Goal: Information Seeking & Learning: Learn about a topic

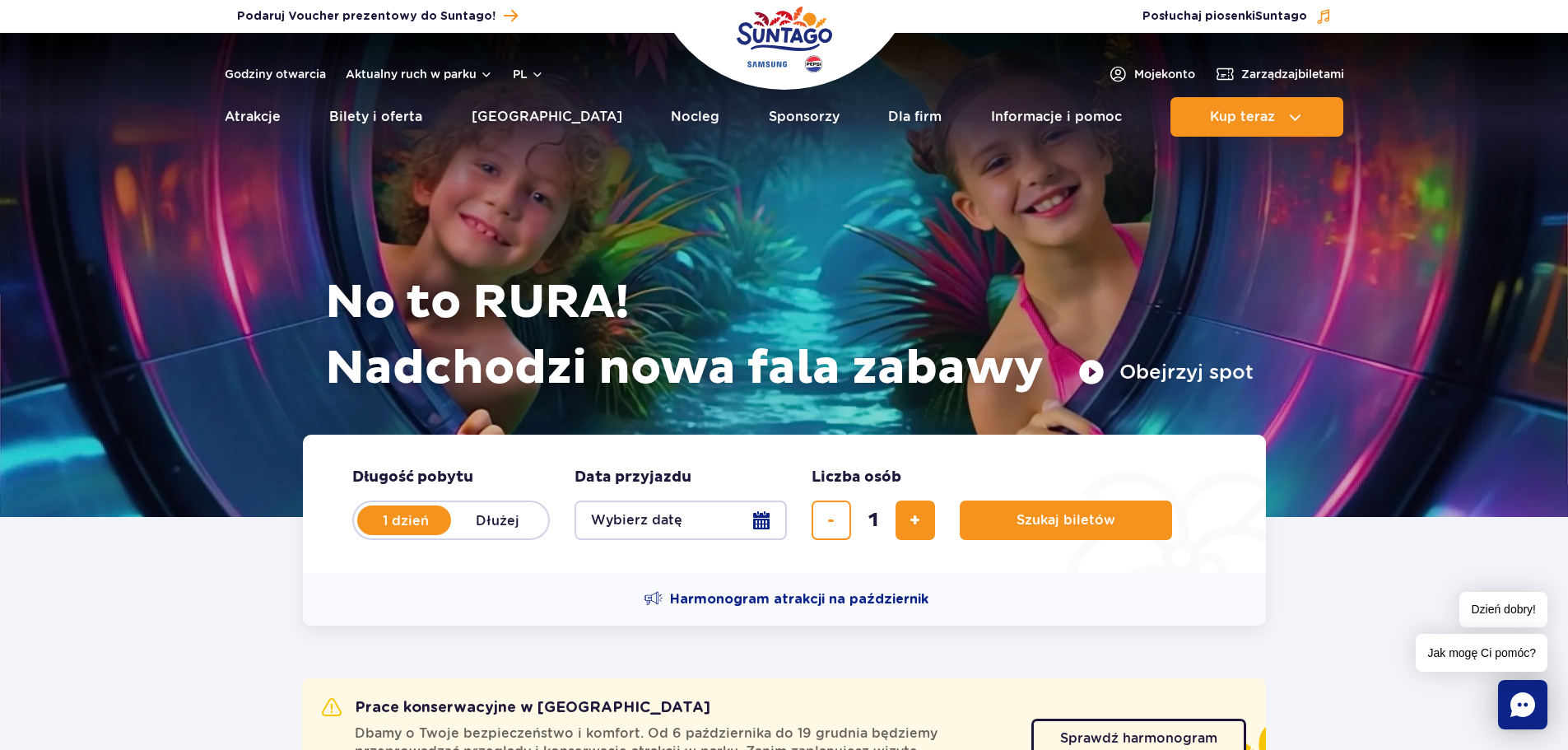
click at [693, 512] on button "Wybierz datę" at bounding box center [681, 521] width 212 height 39
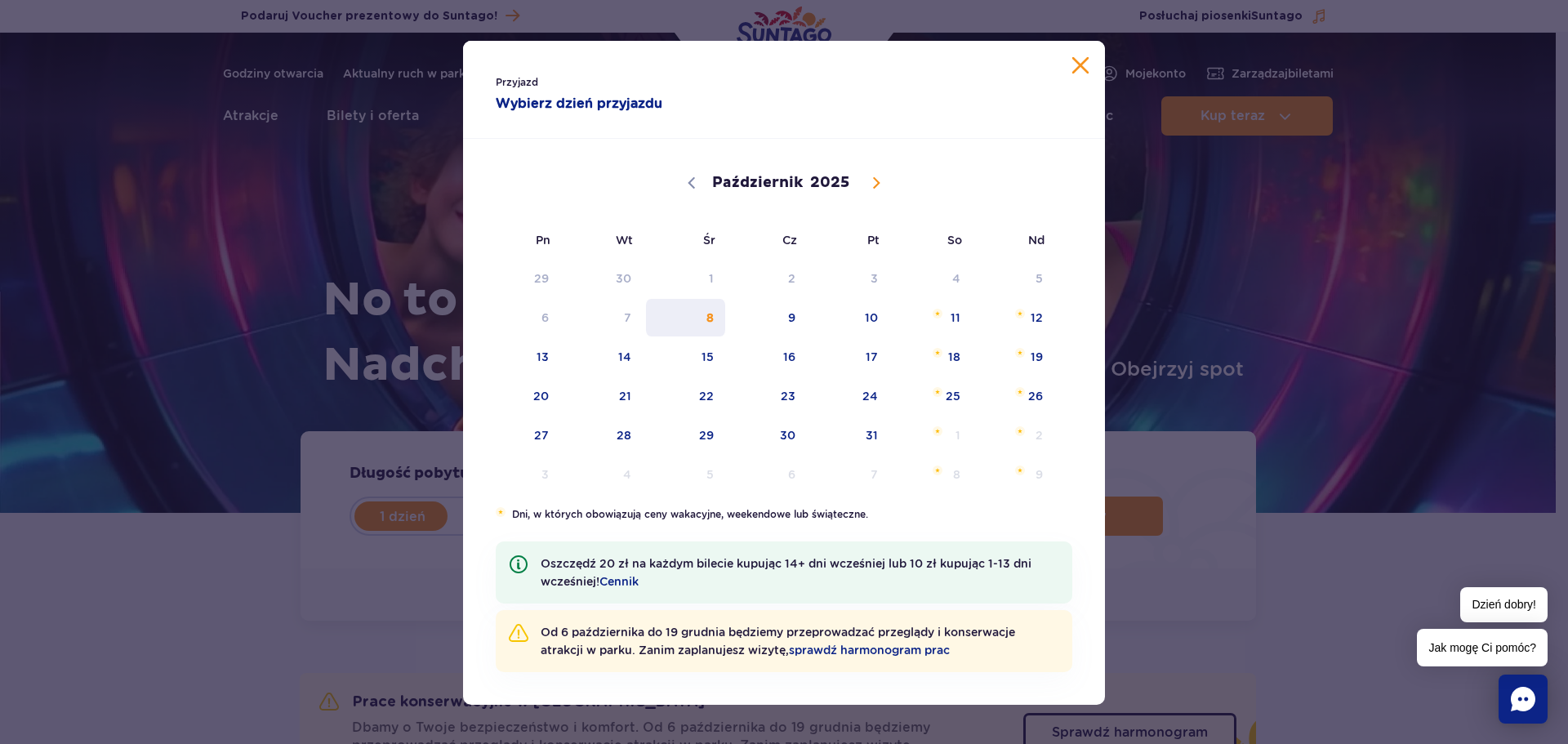
click at [699, 315] on span "8" at bounding box center [685, 318] width 82 height 37
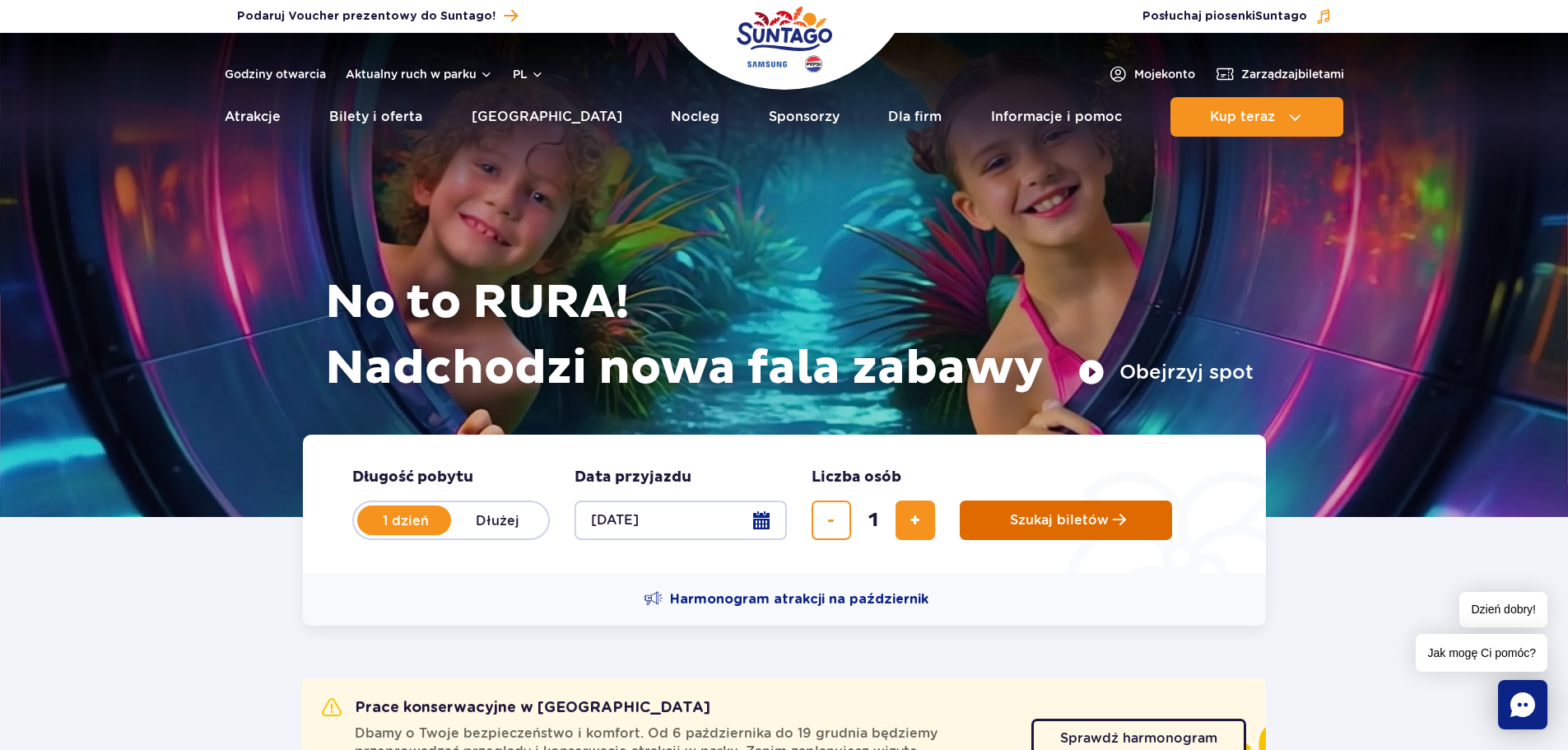
click at [1020, 520] on span "Szukaj biletów" at bounding box center [1058, 520] width 99 height 15
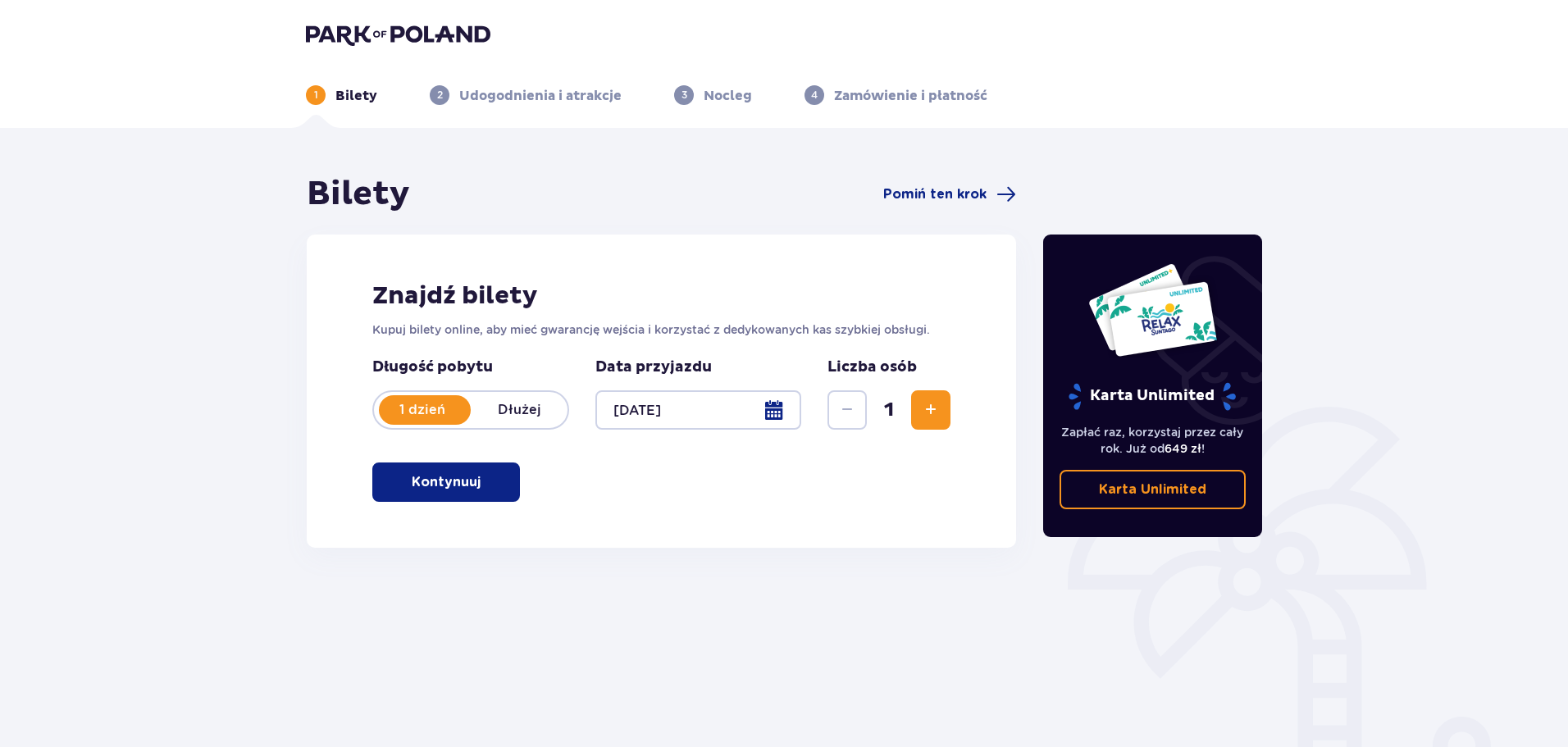
click at [456, 477] on p "Kontynuuj" at bounding box center [446, 482] width 68 height 18
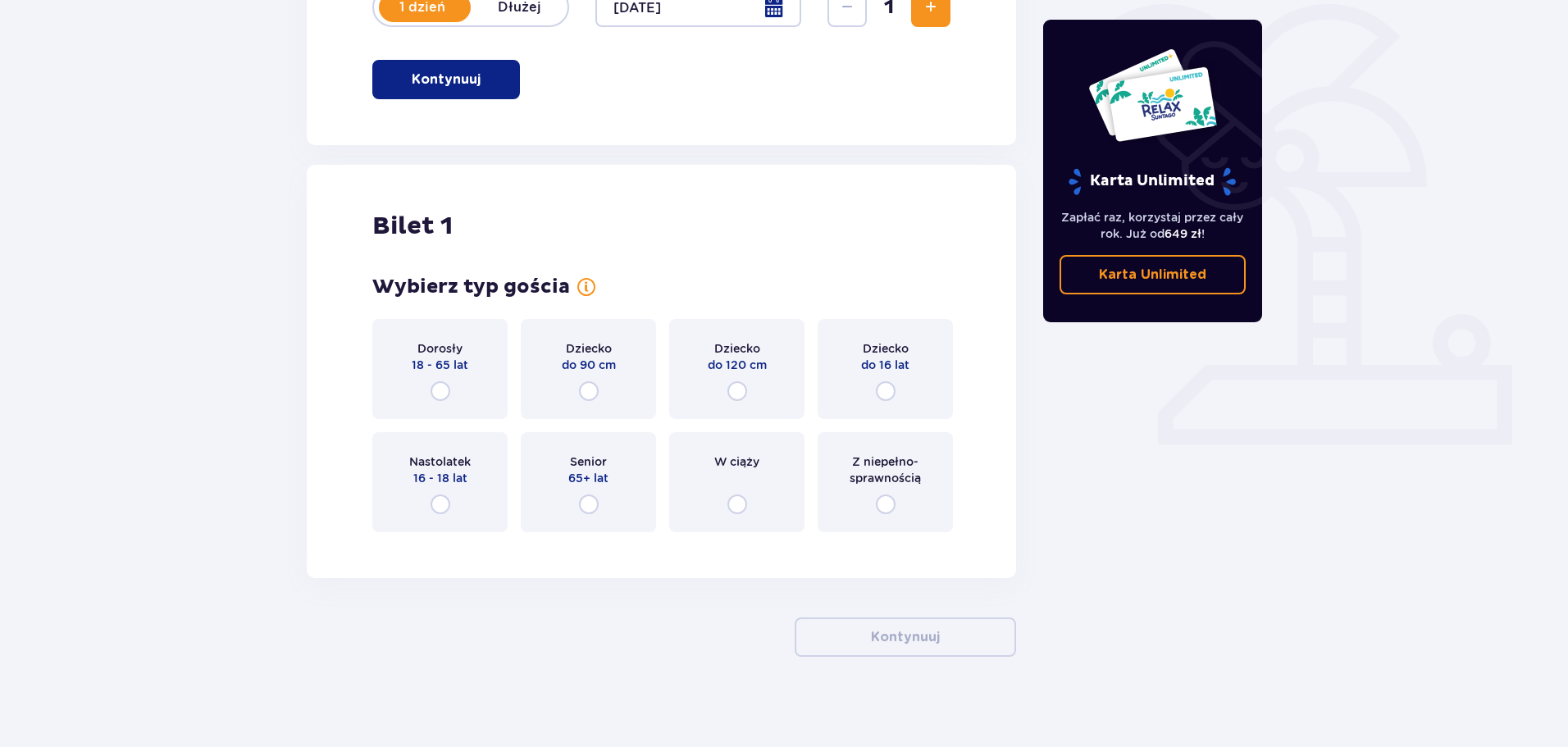
scroll to position [411, 0]
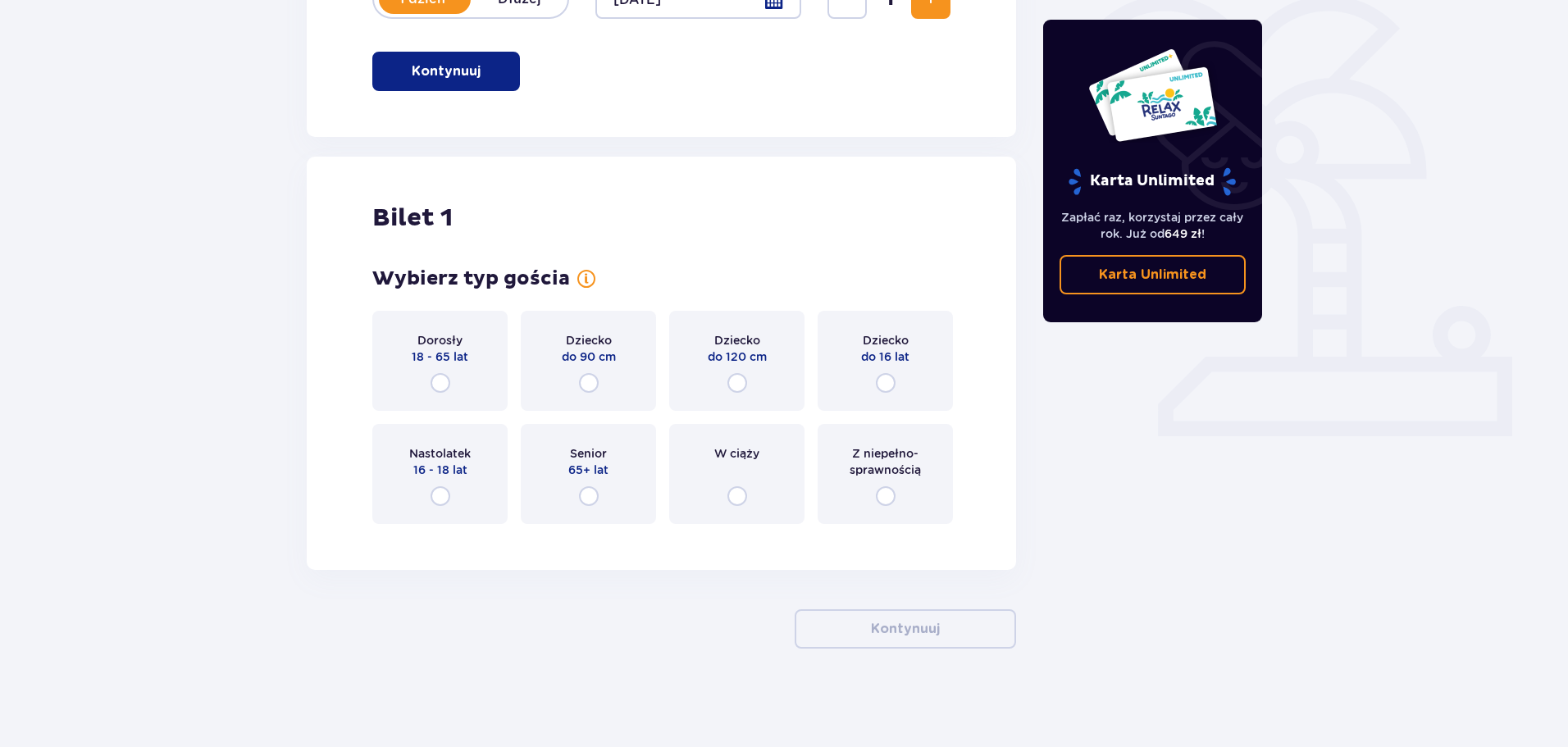
click at [447, 373] on div "Dorosły 18 - 65 lat" at bounding box center [440, 360] width 135 height 100
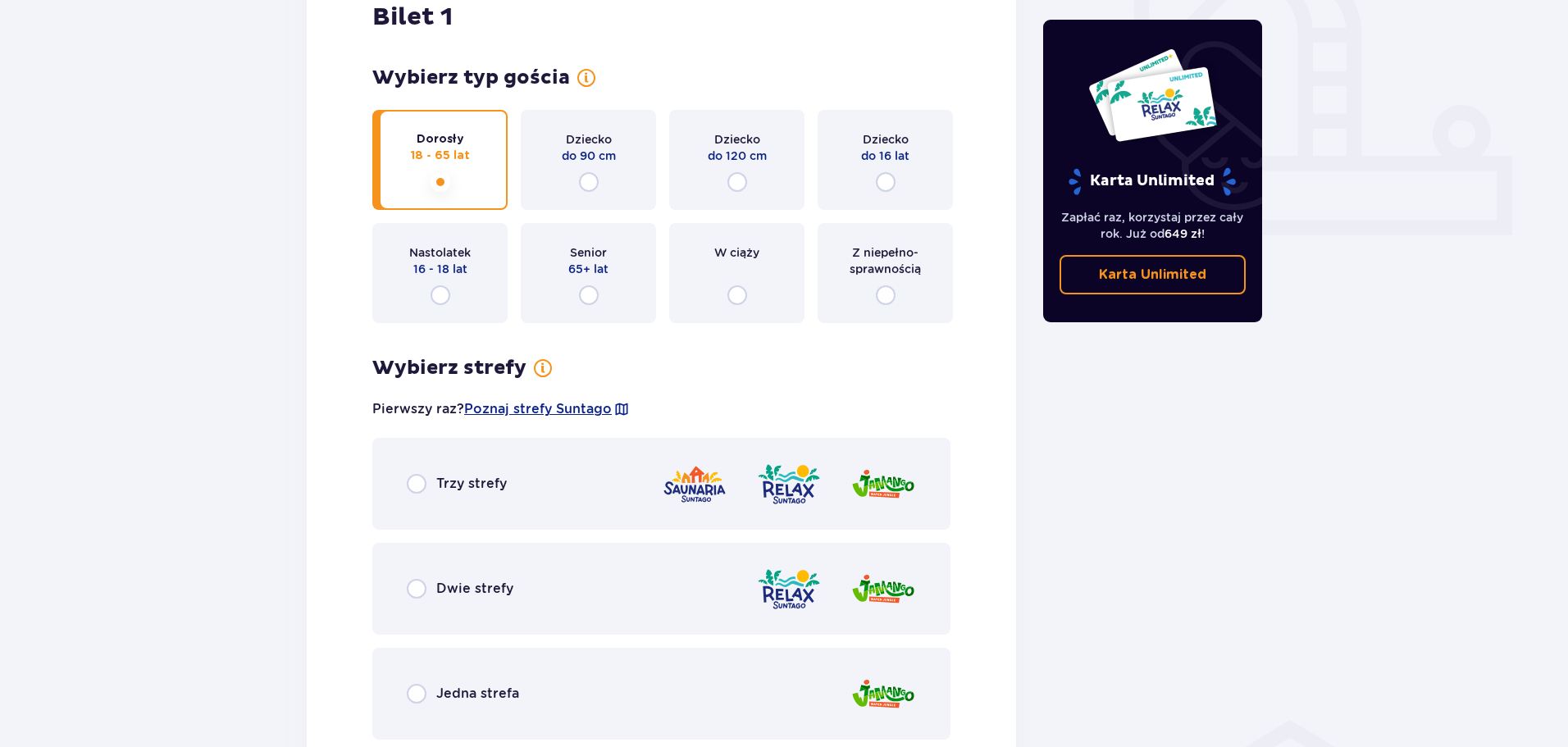
scroll to position [606, 0]
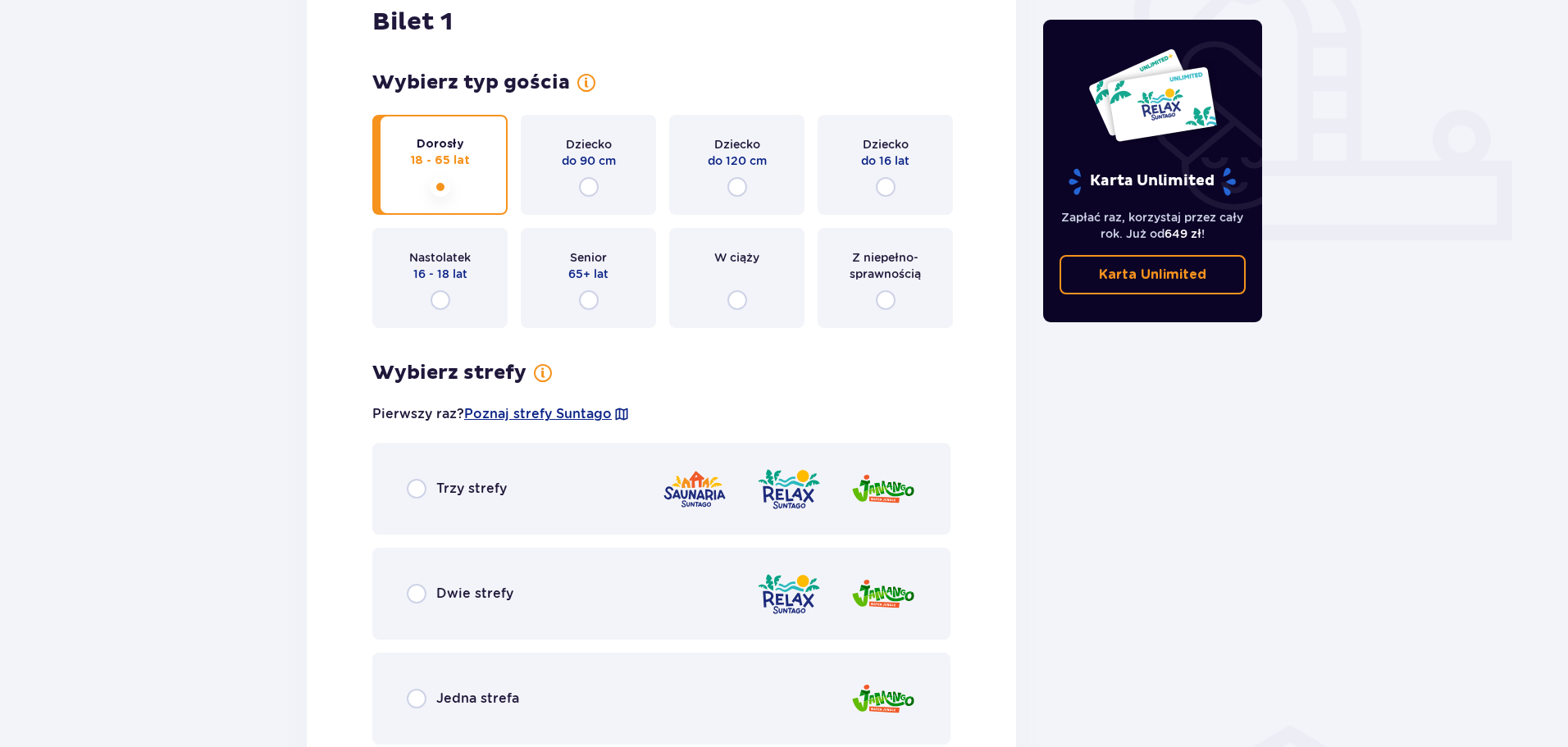
click at [416, 594] on input "radio" at bounding box center [416, 594] width 20 height 20
radio input "true"
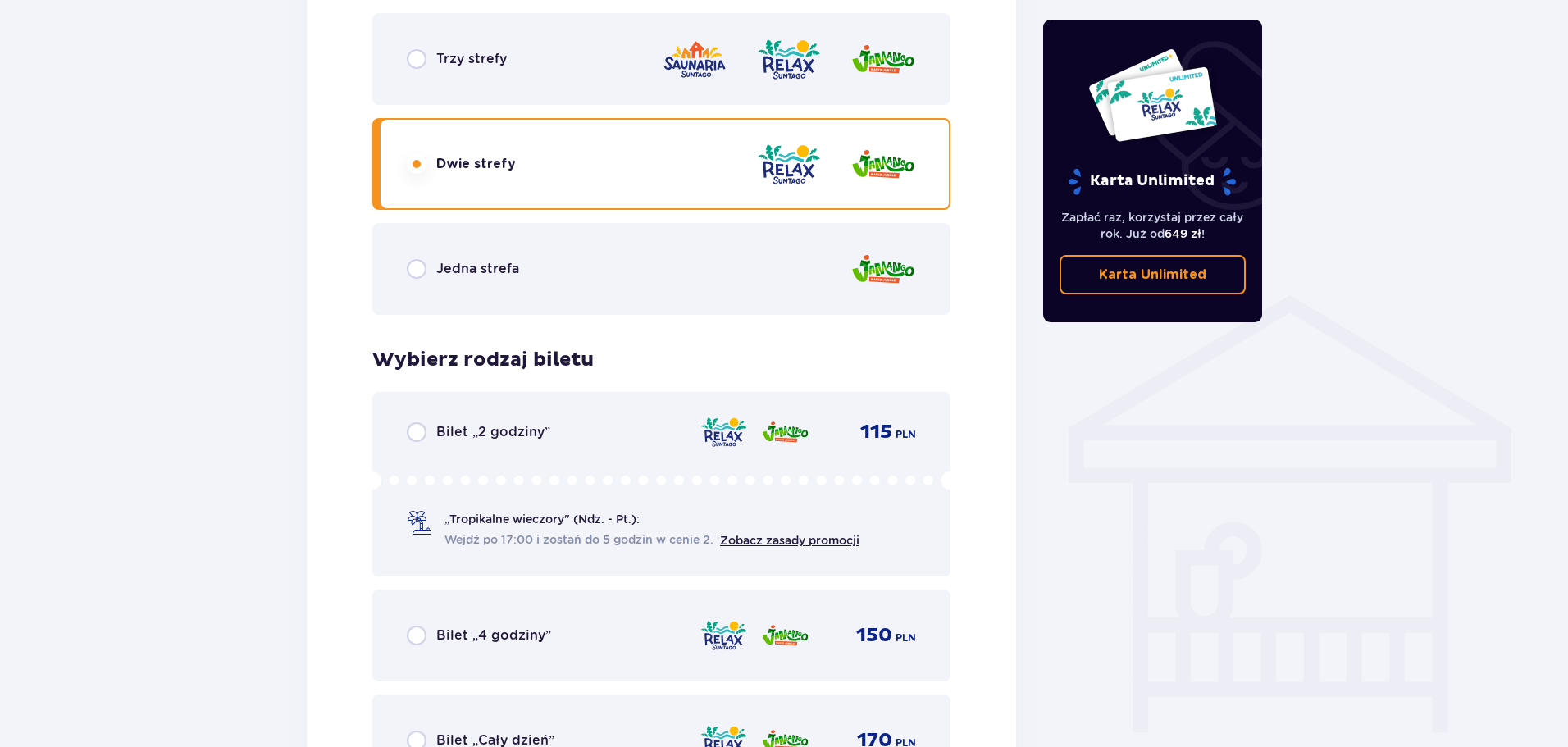
scroll to position [1026, 0]
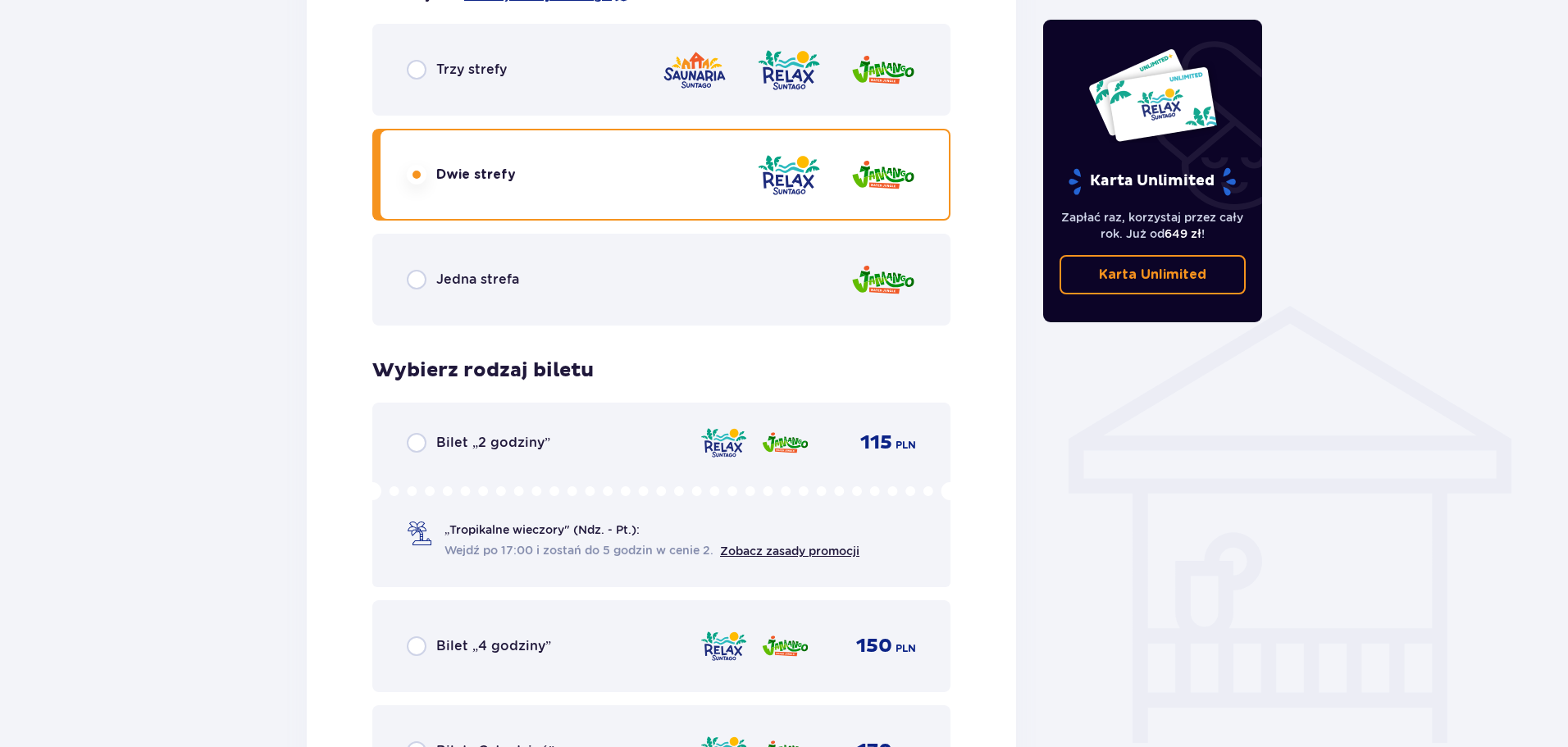
click at [419, 69] on input "radio" at bounding box center [416, 69] width 20 height 20
radio input "true"
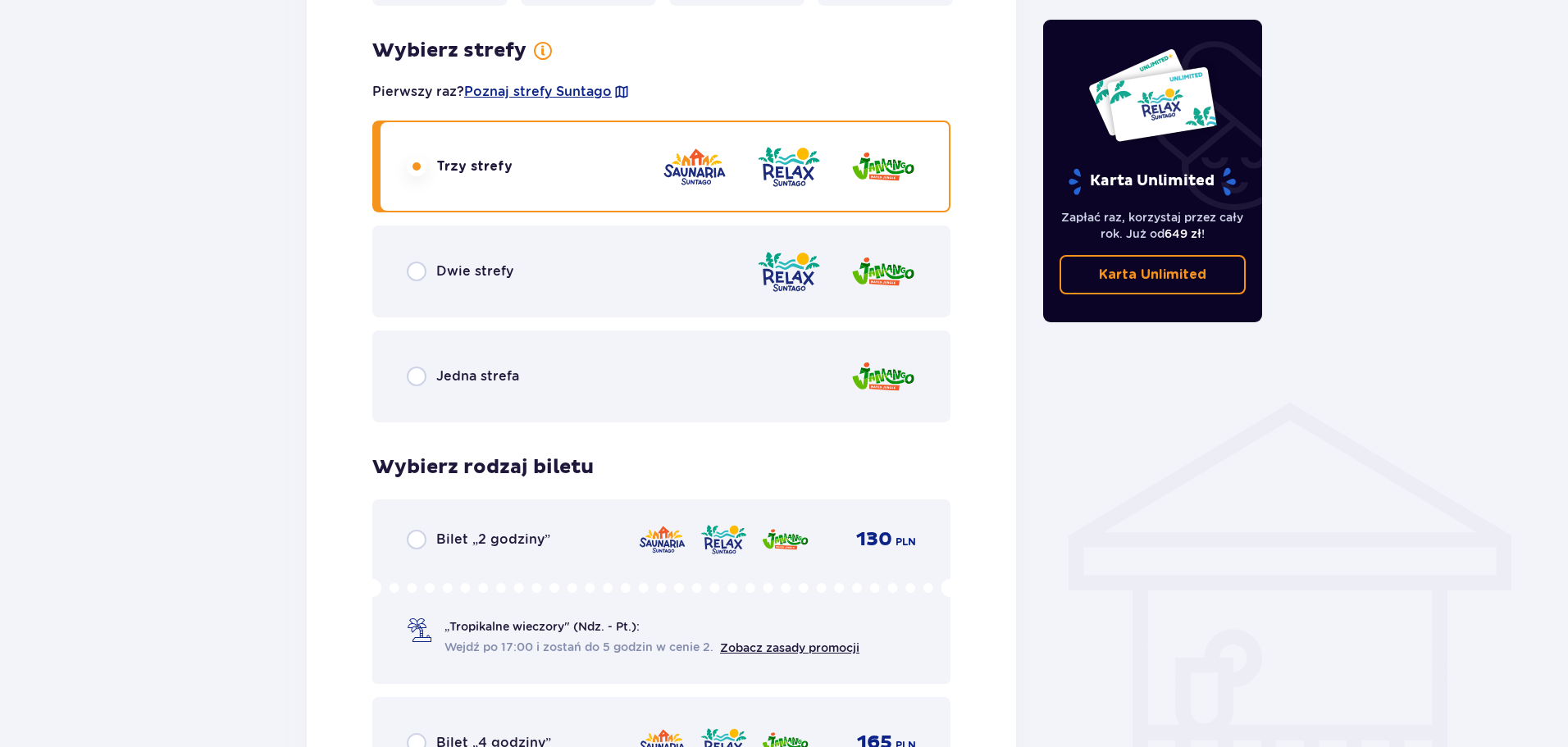
scroll to position [927, 0]
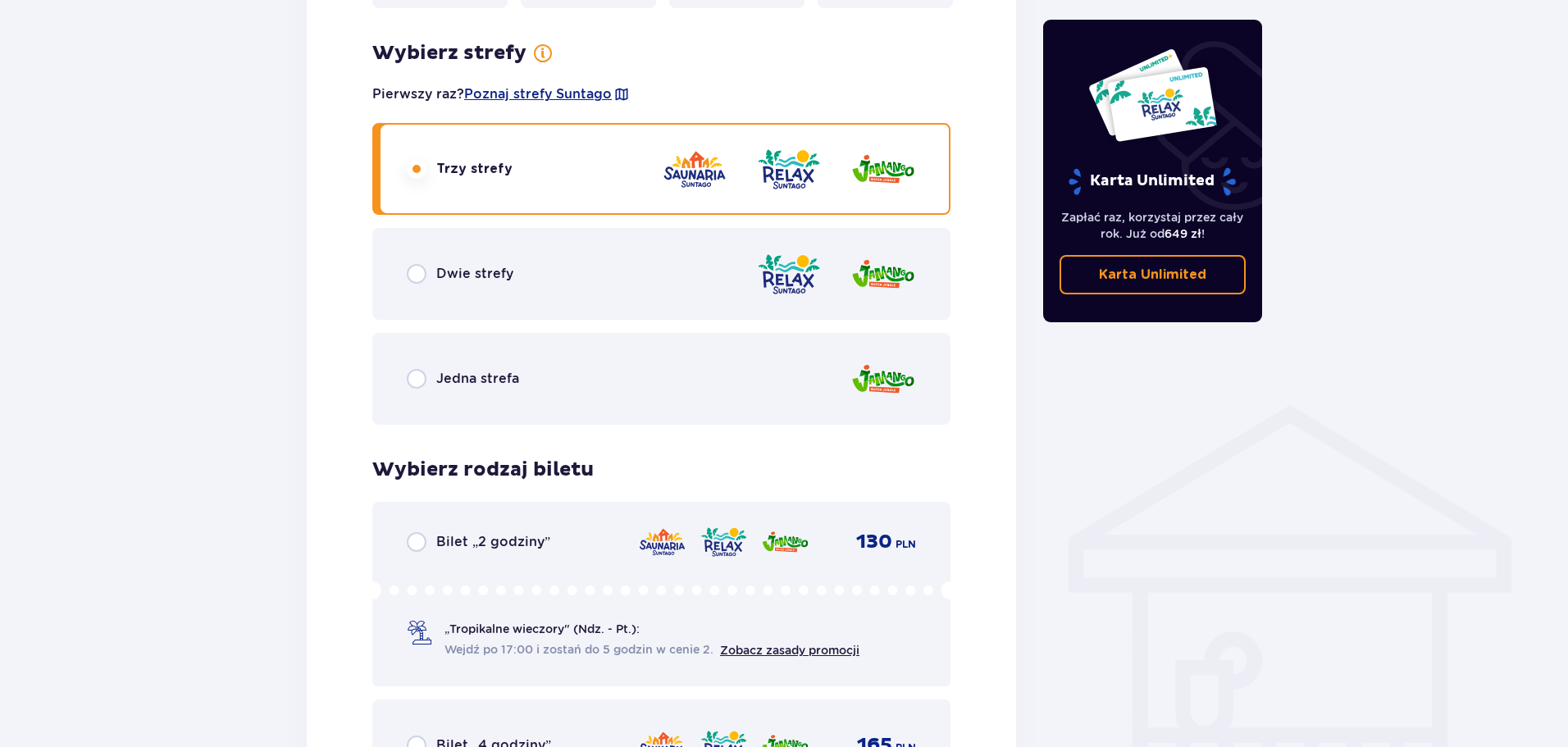
click at [427, 279] on div "Dwie strefy" at bounding box center [460, 274] width 107 height 20
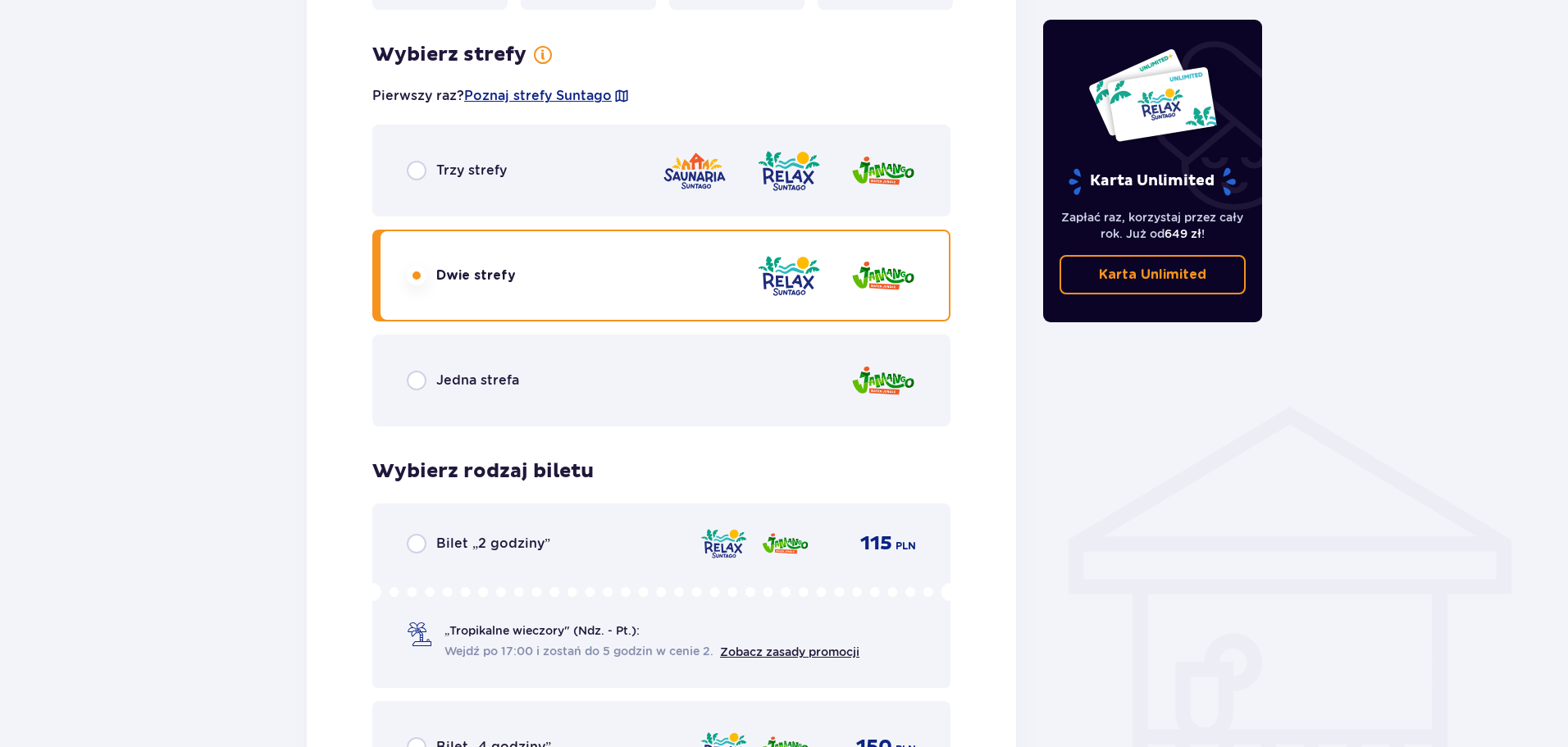
scroll to position [926, 0]
click at [429, 173] on div "Trzy strefy" at bounding box center [456, 170] width 101 height 20
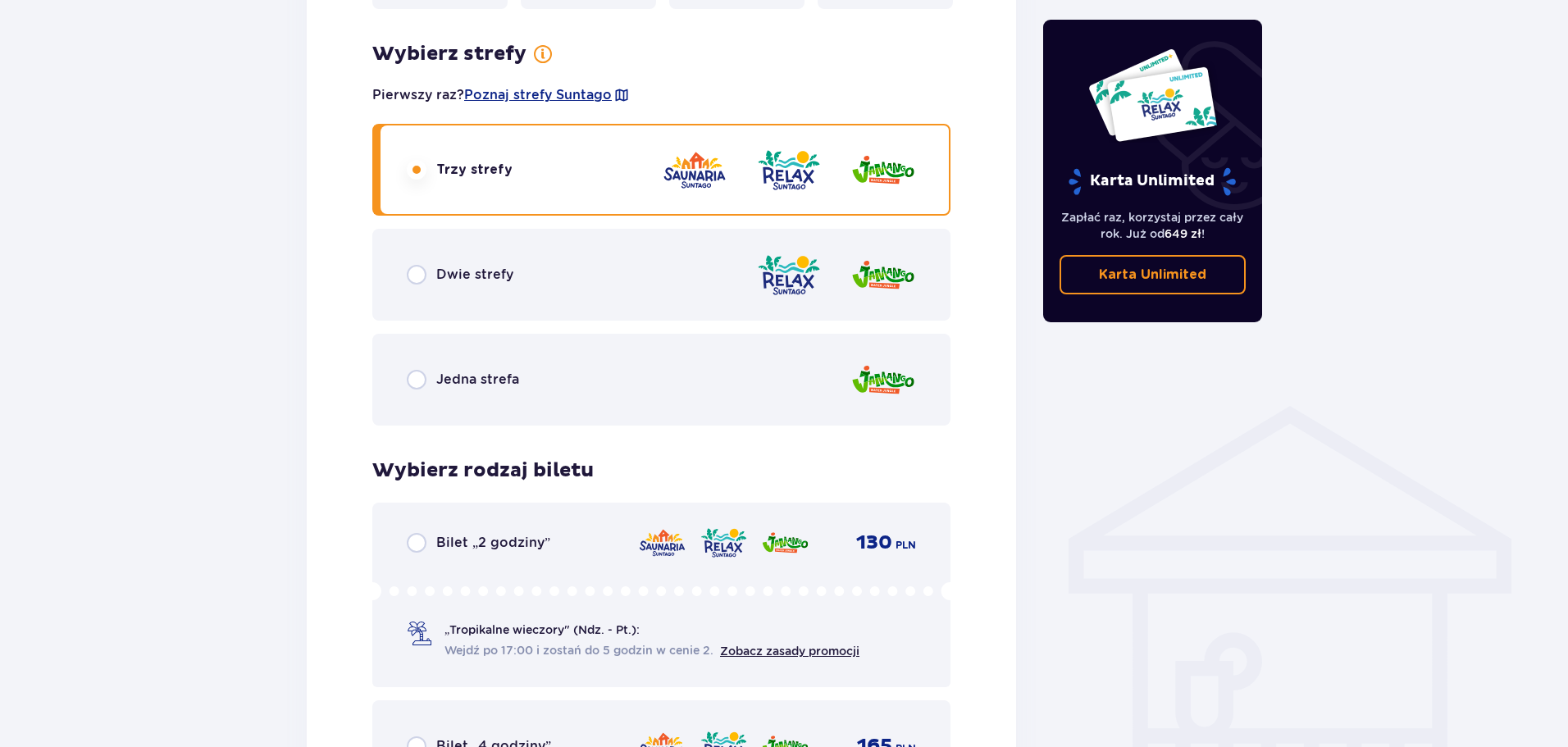
click at [424, 374] on input "radio" at bounding box center [416, 380] width 20 height 20
radio input "true"
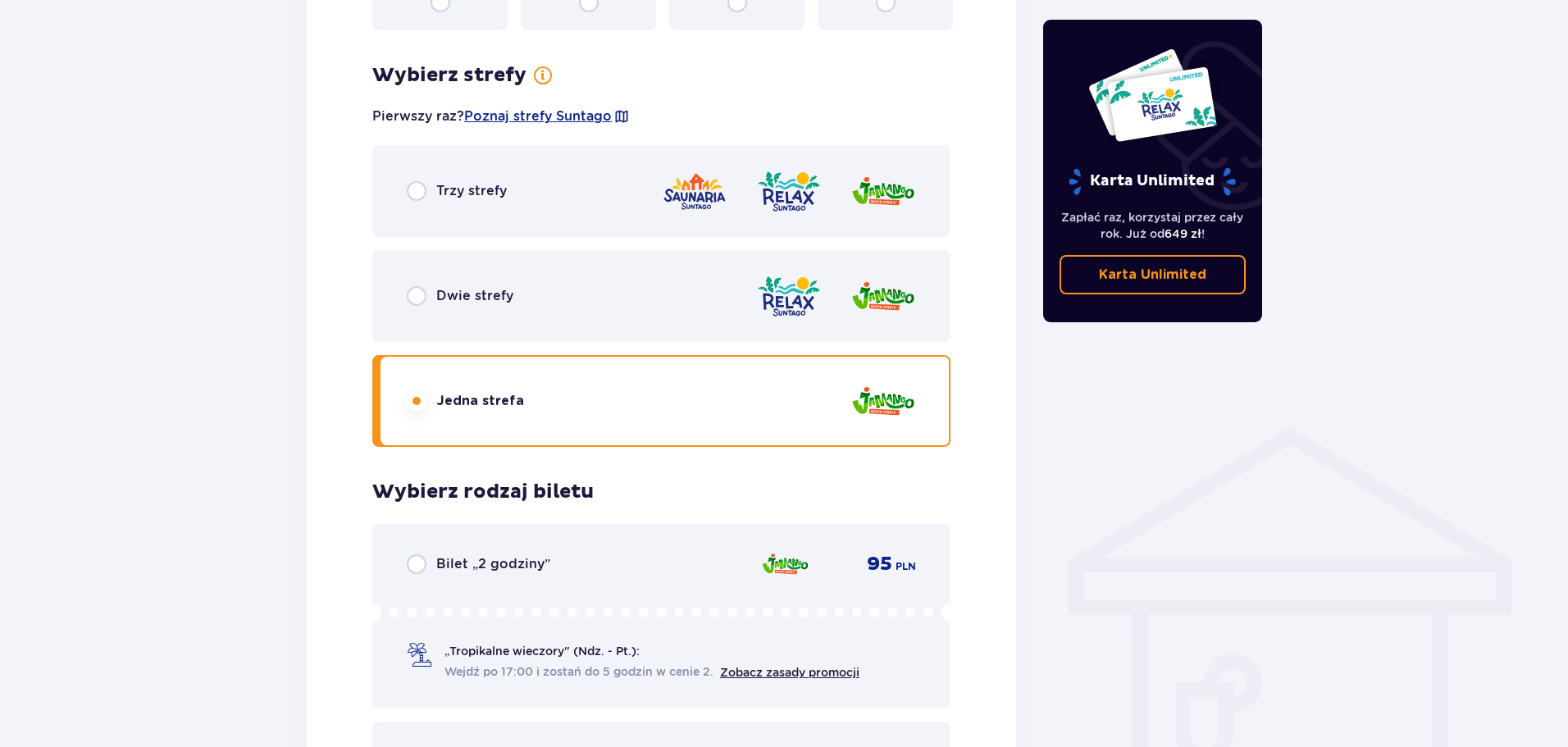
scroll to position [904, 0]
click at [426, 292] on input "radio" at bounding box center [416, 297] width 20 height 20
radio input "true"
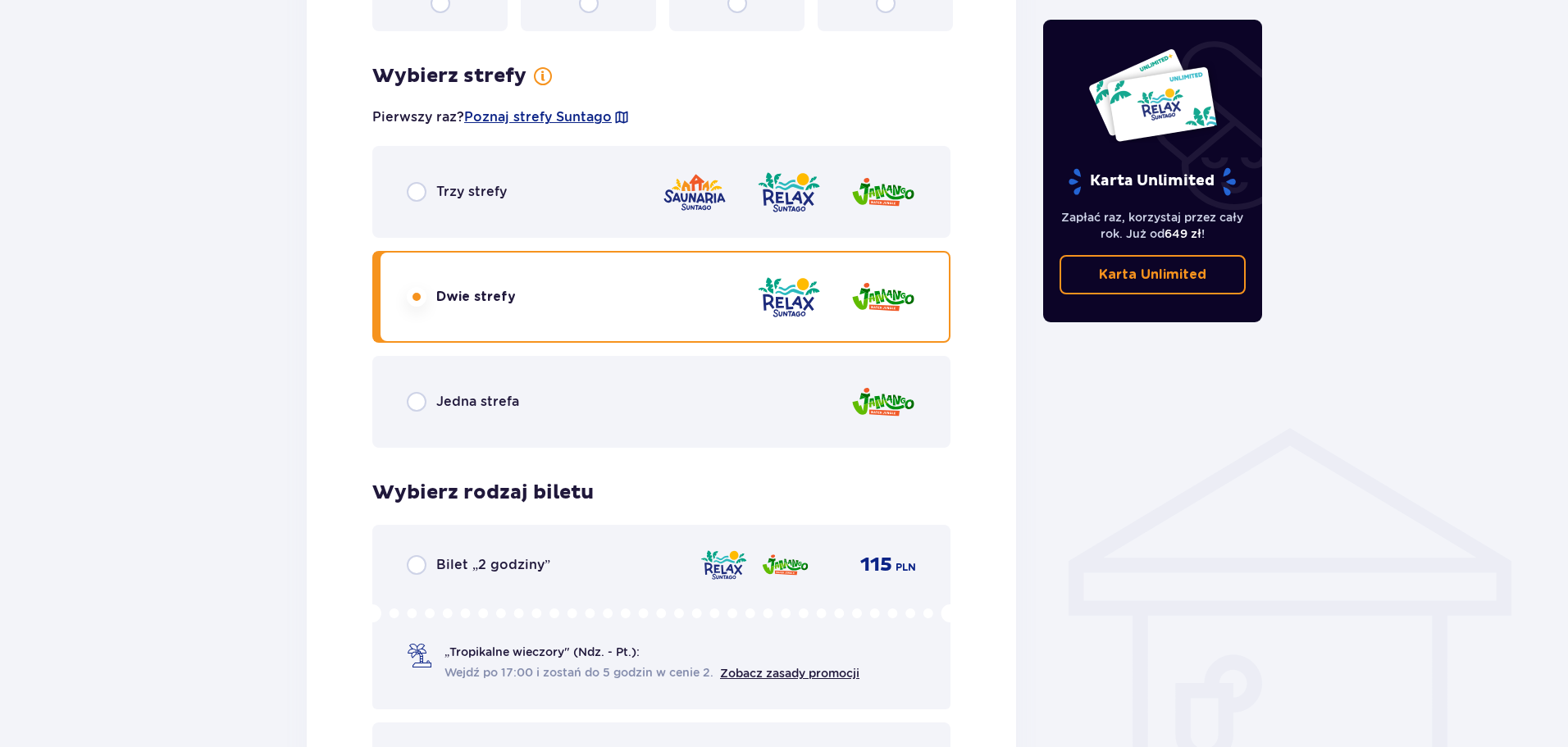
click at [420, 195] on input "radio" at bounding box center [416, 192] width 20 height 20
radio input "true"
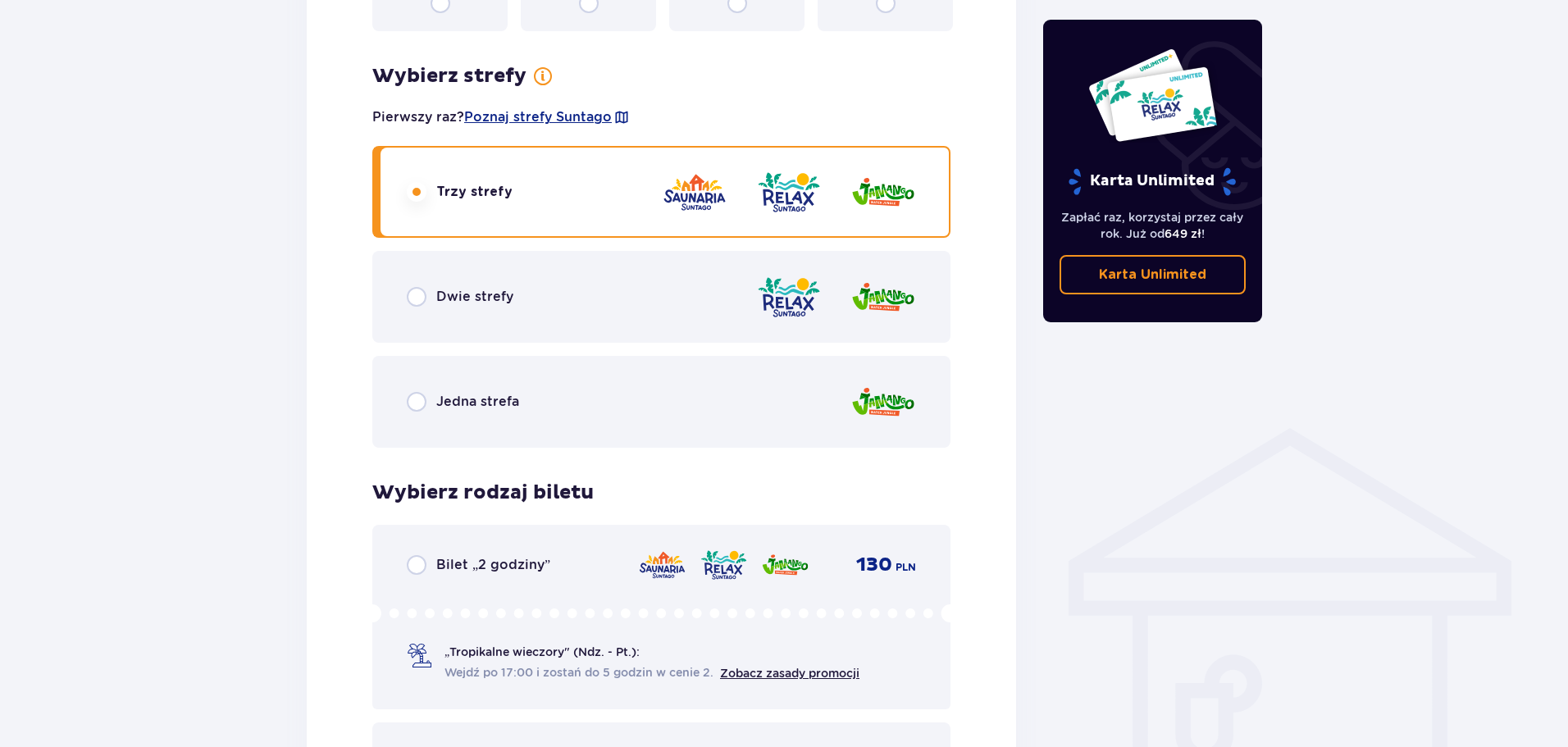
click at [423, 296] on input "radio" at bounding box center [416, 297] width 20 height 20
radio input "true"
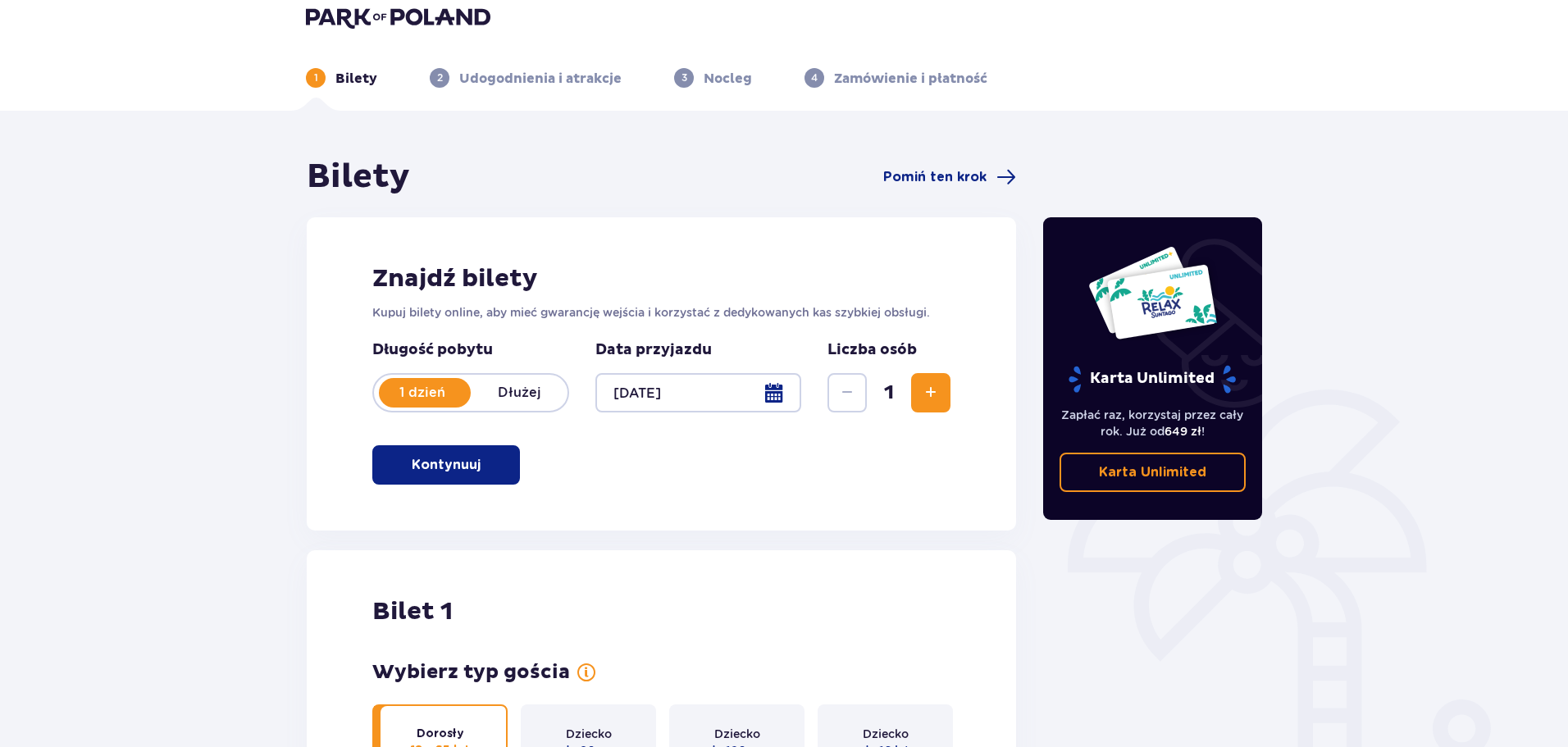
scroll to position [0, 0]
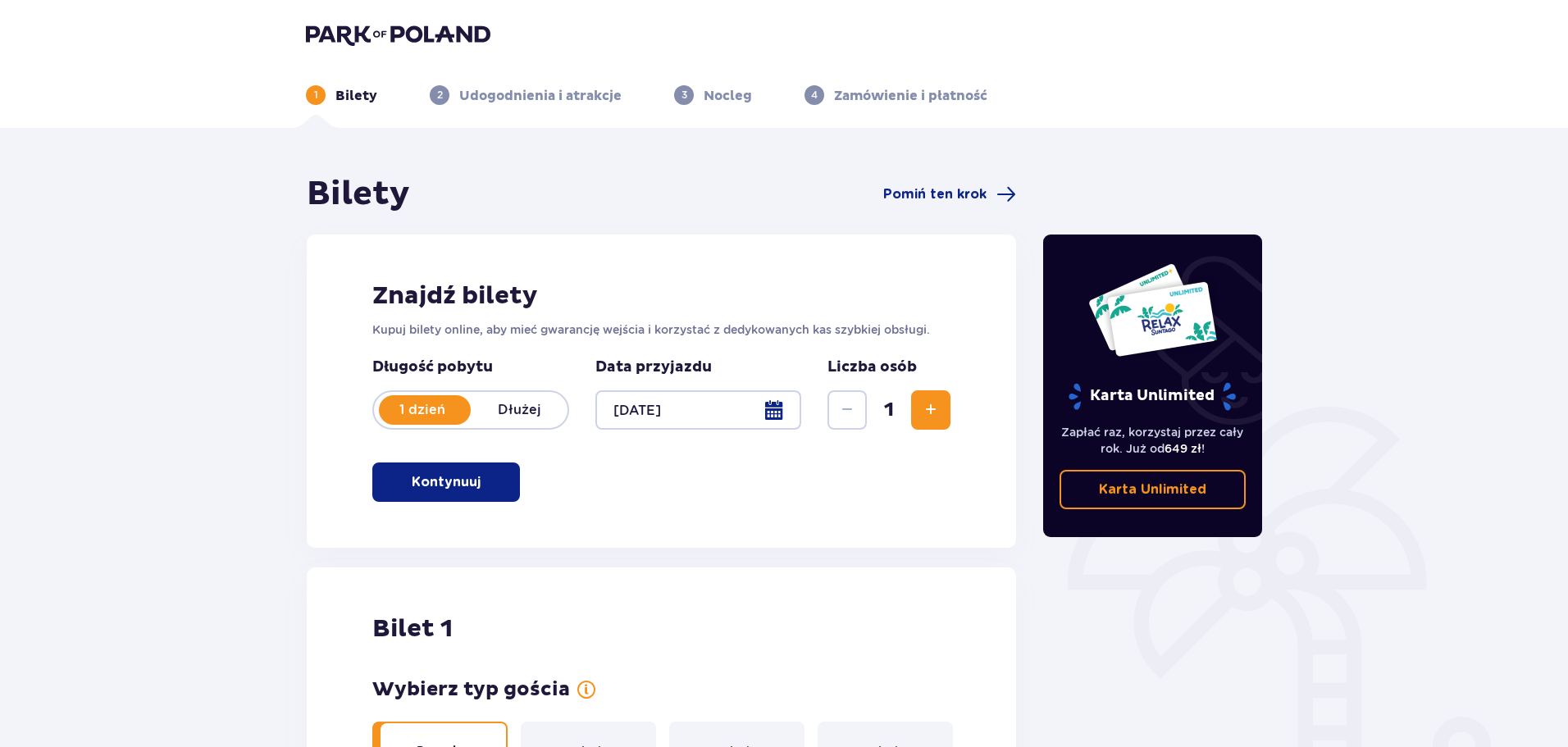
click at [347, 42] on img at bounding box center [398, 35] width 184 height 23
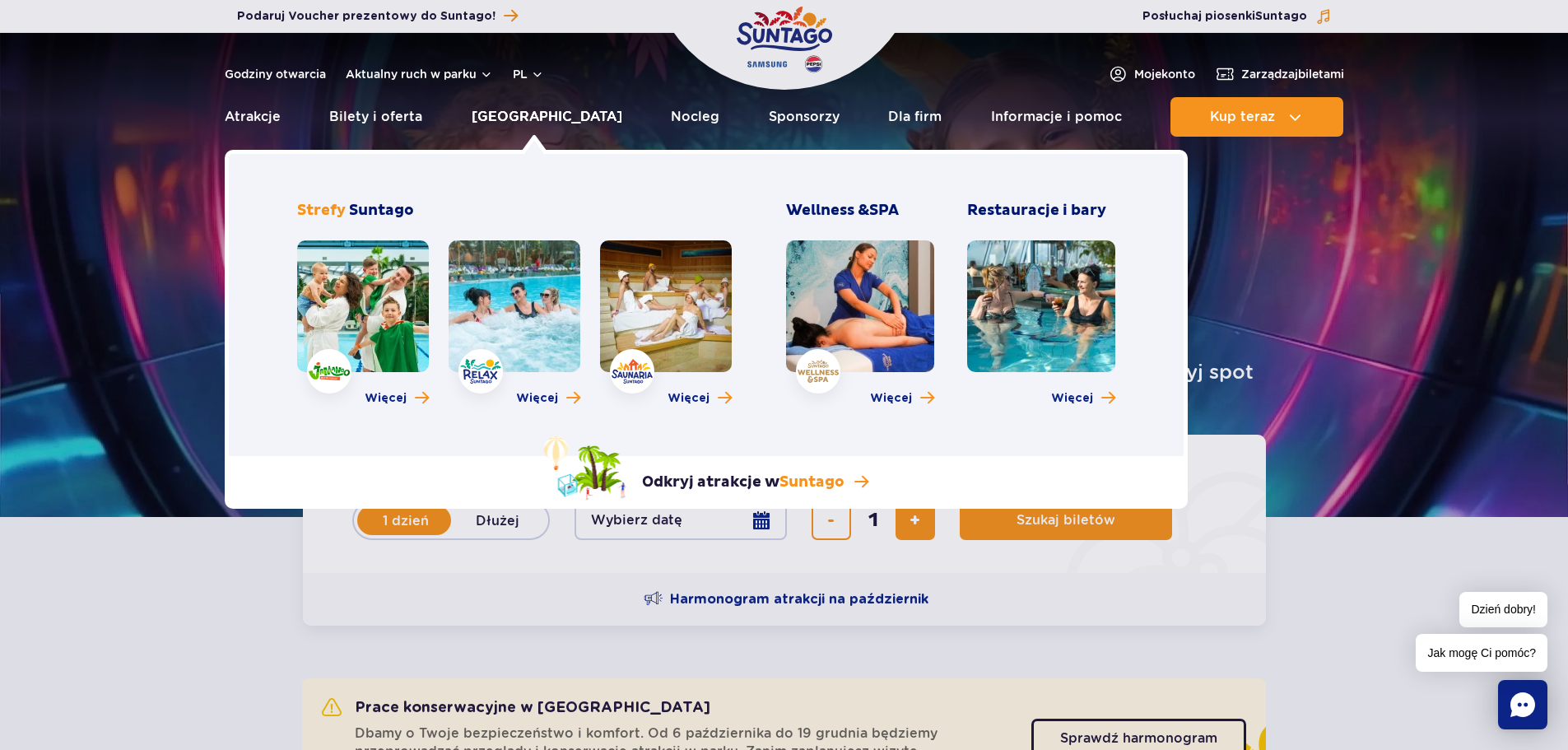
click at [553, 113] on link "[GEOGRAPHIC_DATA]" at bounding box center [546, 117] width 151 height 39
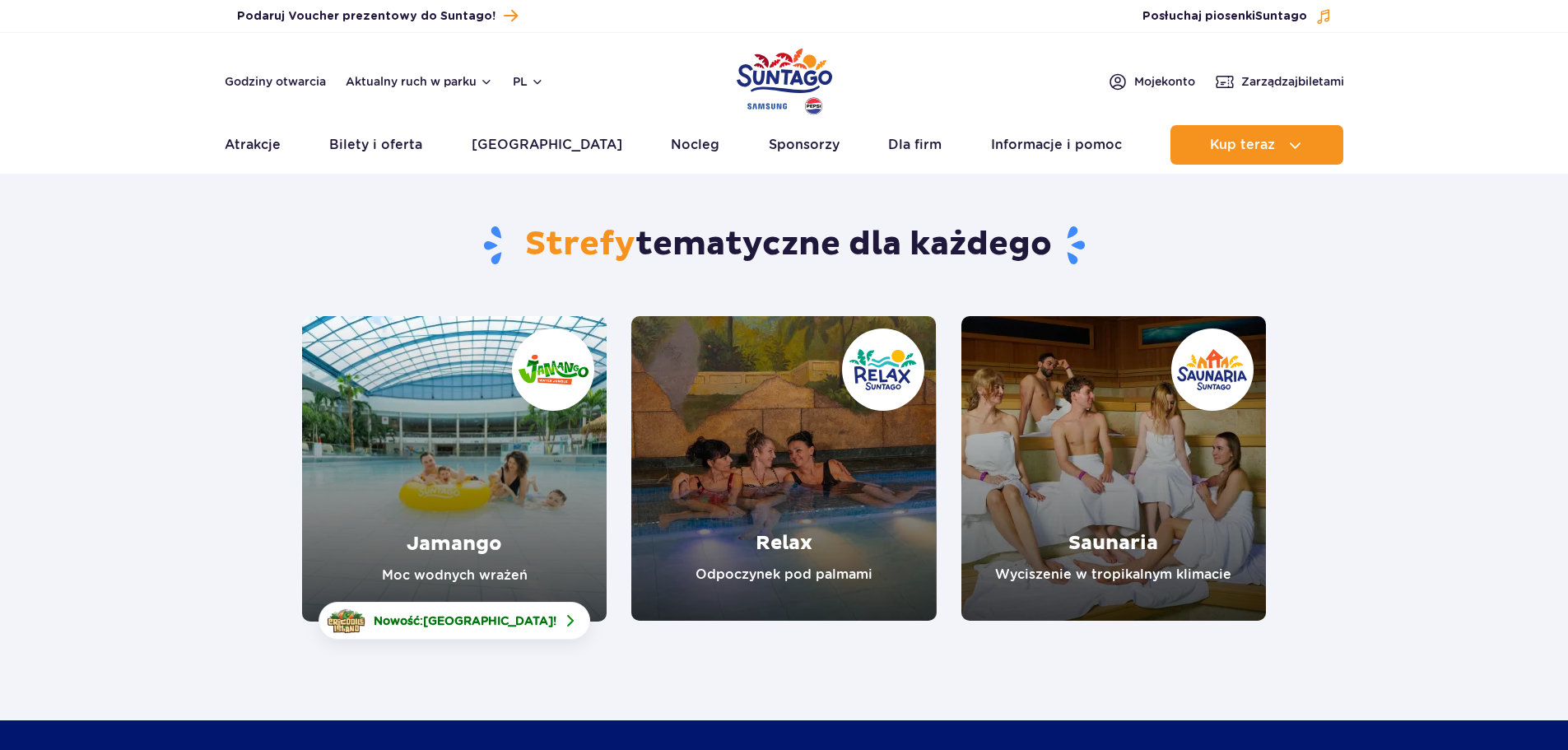
click at [553, 113] on header "Godziny otwarcia Aktualny ruch w parku pl PL EN UA Moje konto Zarządzaj biletam…" at bounding box center [784, 104] width 1568 height 141
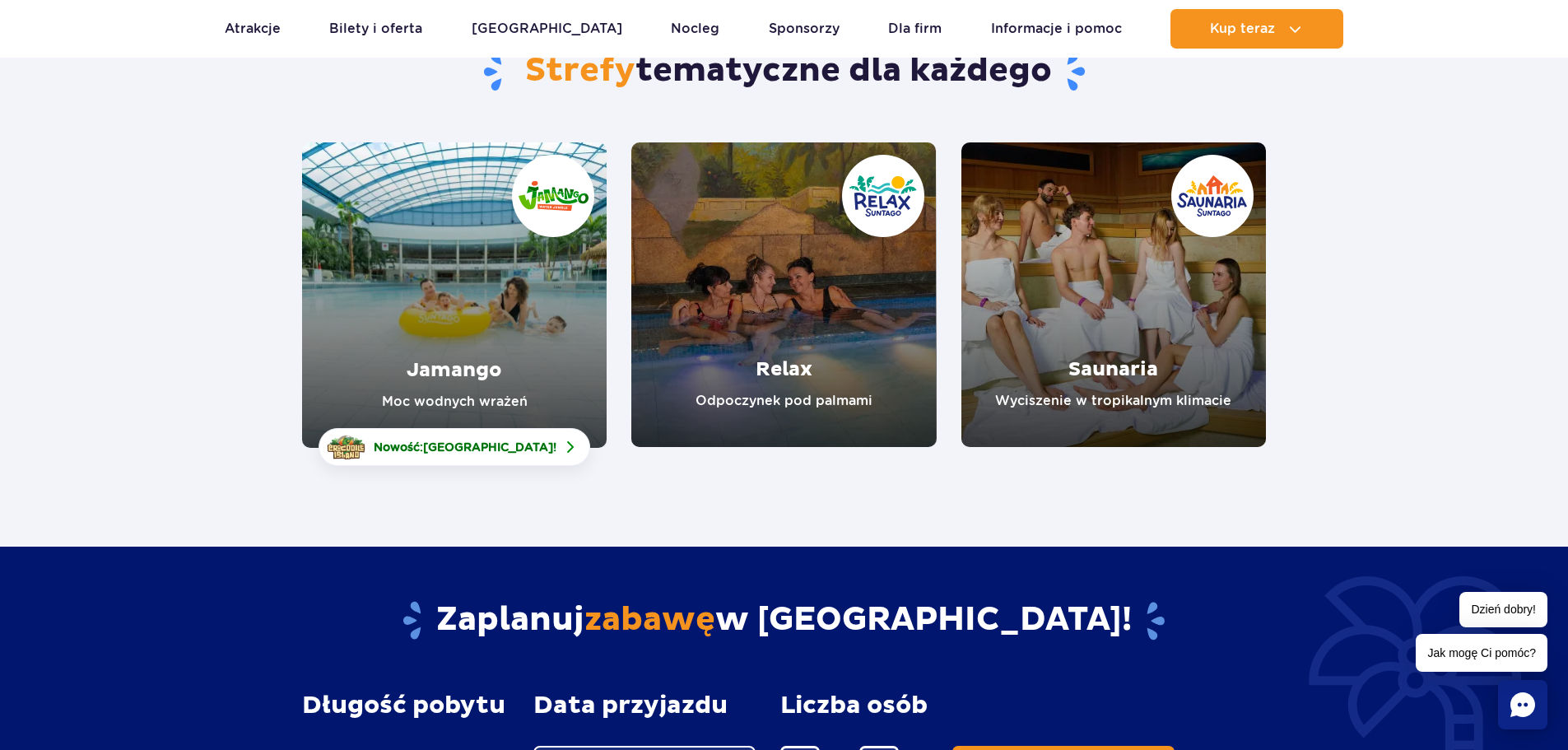
scroll to position [177, 0]
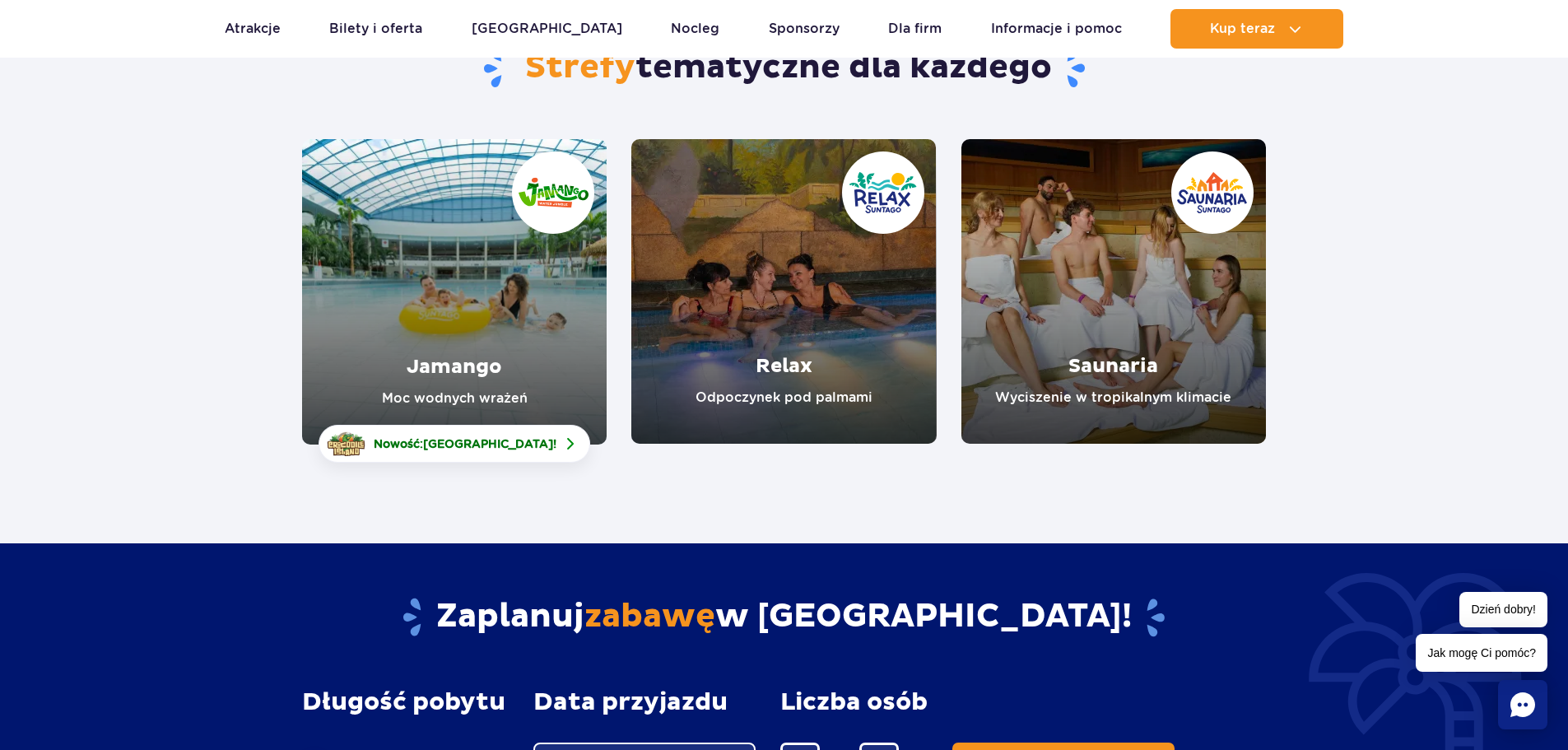
click at [452, 341] on link "Jamango" at bounding box center [453, 292] width 304 height 305
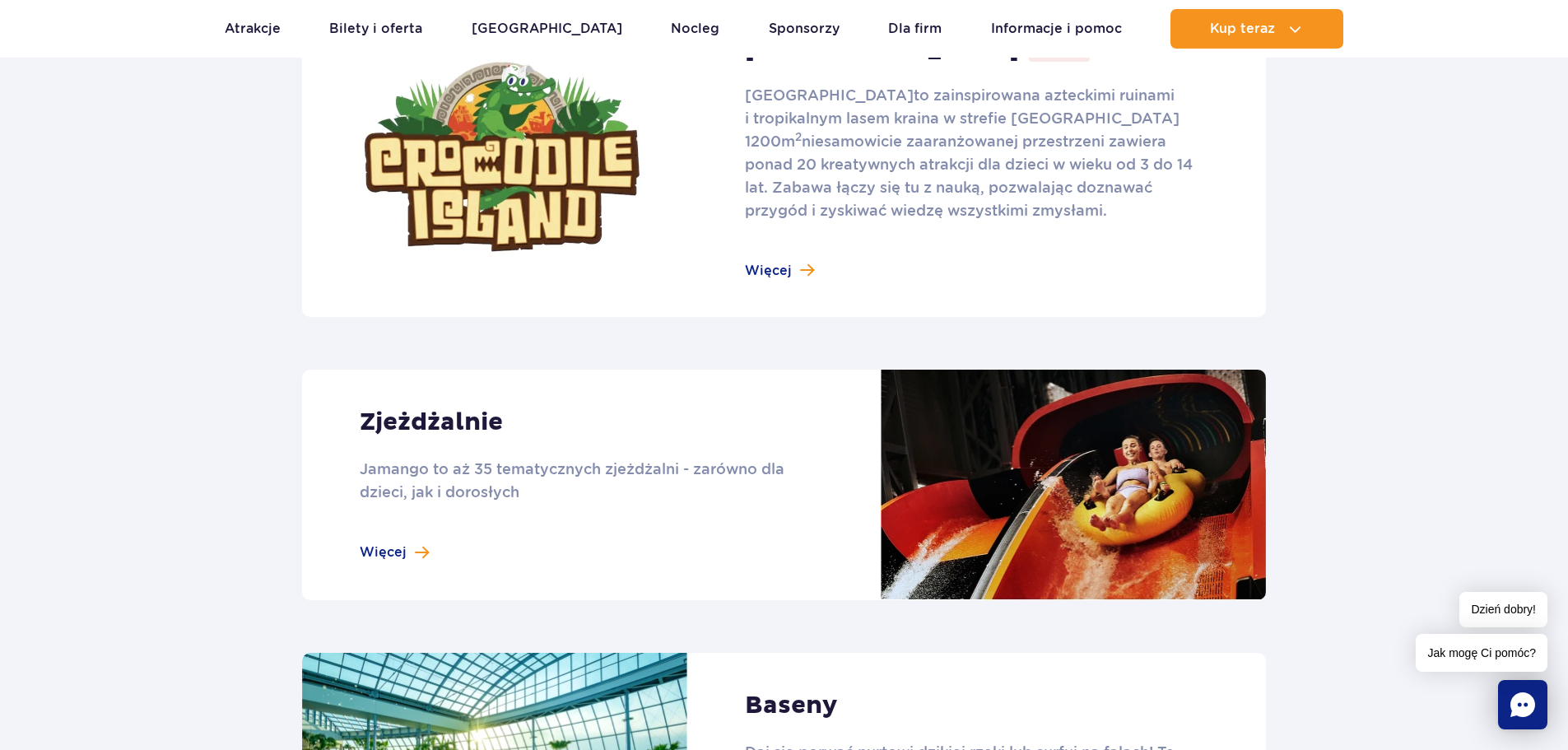
scroll to position [1172, 0]
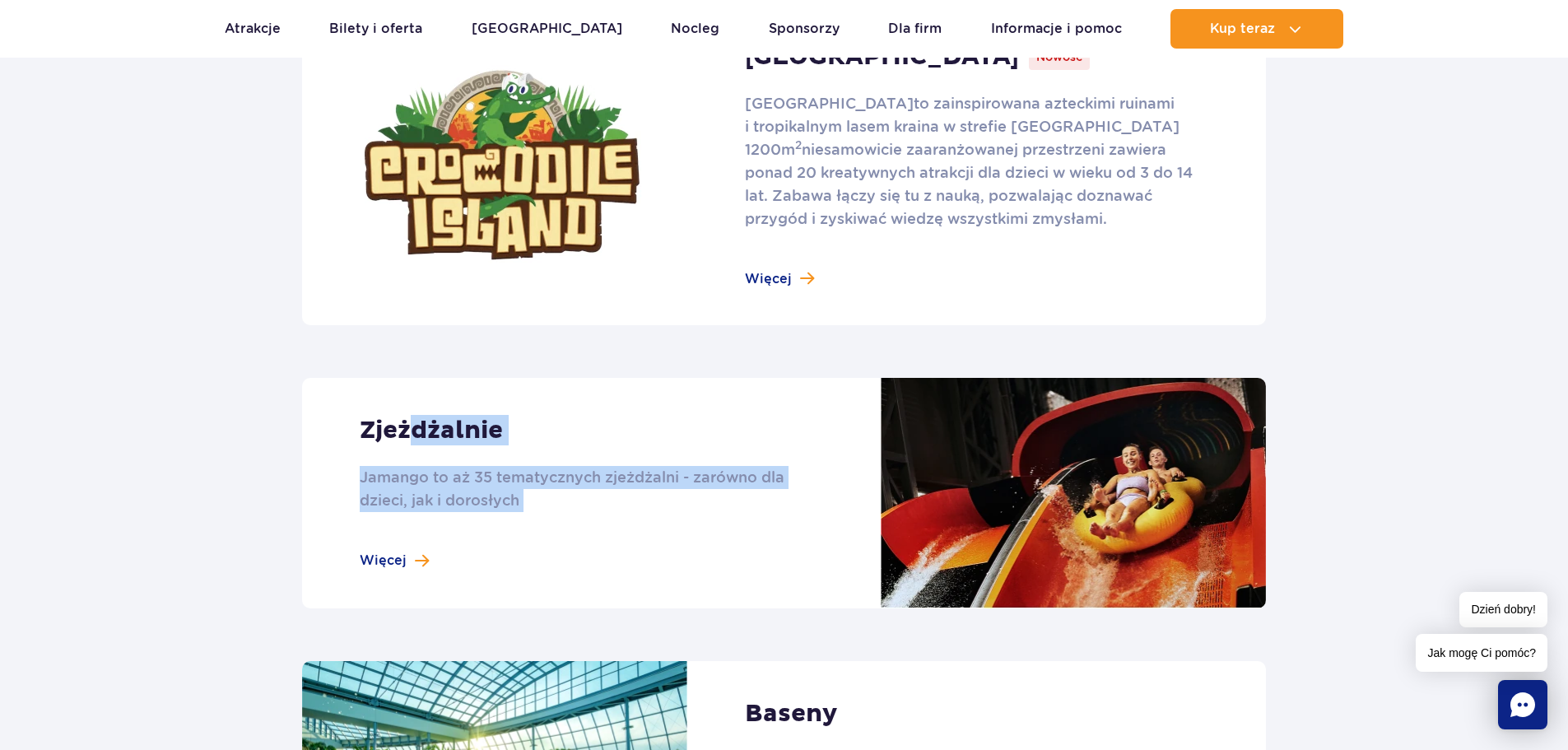
drag, startPoint x: 413, startPoint y: 370, endPoint x: 284, endPoint y: 541, distance: 214.2
click at [284, 541] on section "Atrakcje strefy Jamango Crocodile Island Nowość Crocodile Island to zainspirowa…" at bounding box center [784, 666] width 1568 height 1672
click at [375, 559] on link at bounding box center [784, 493] width 964 height 230
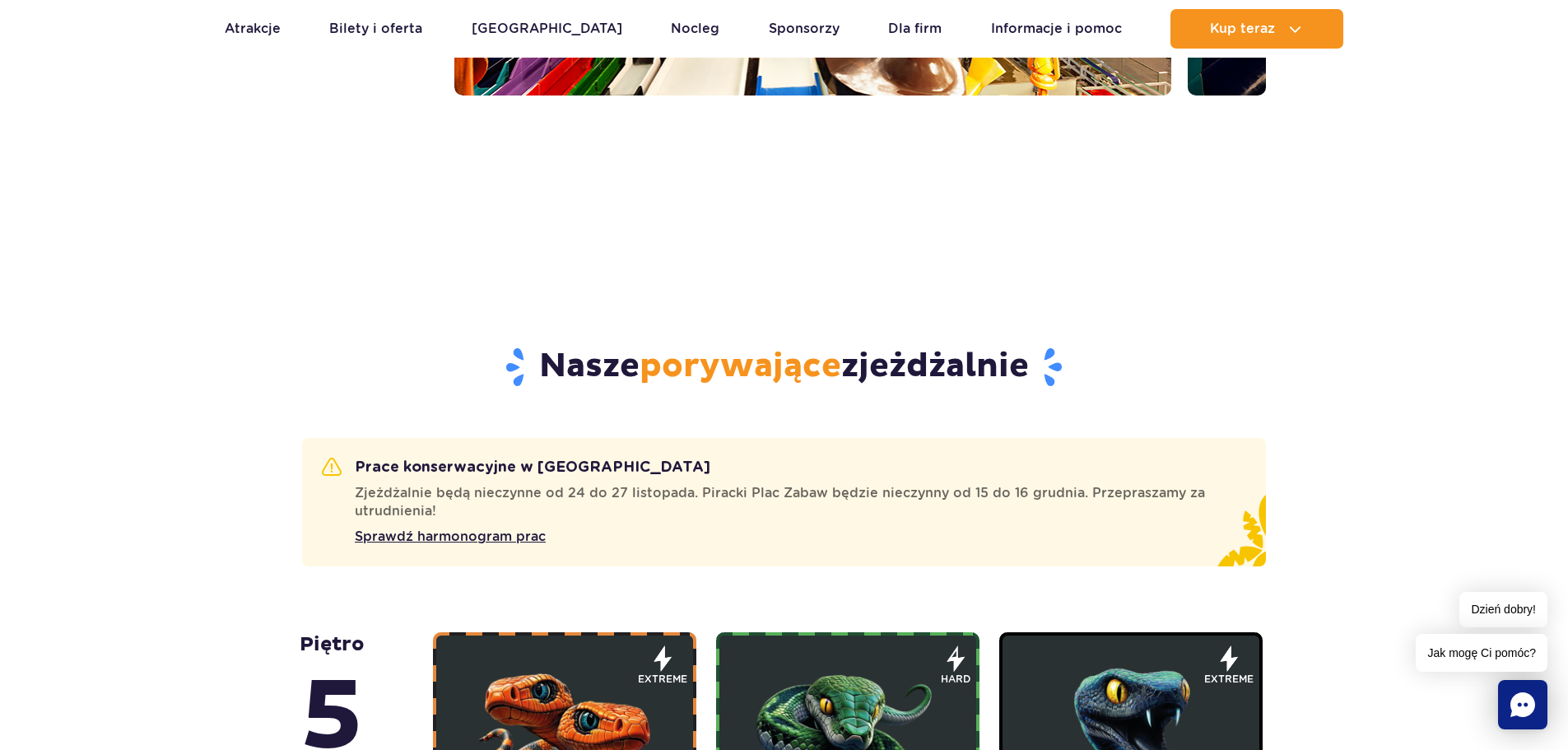
scroll to position [582, 0]
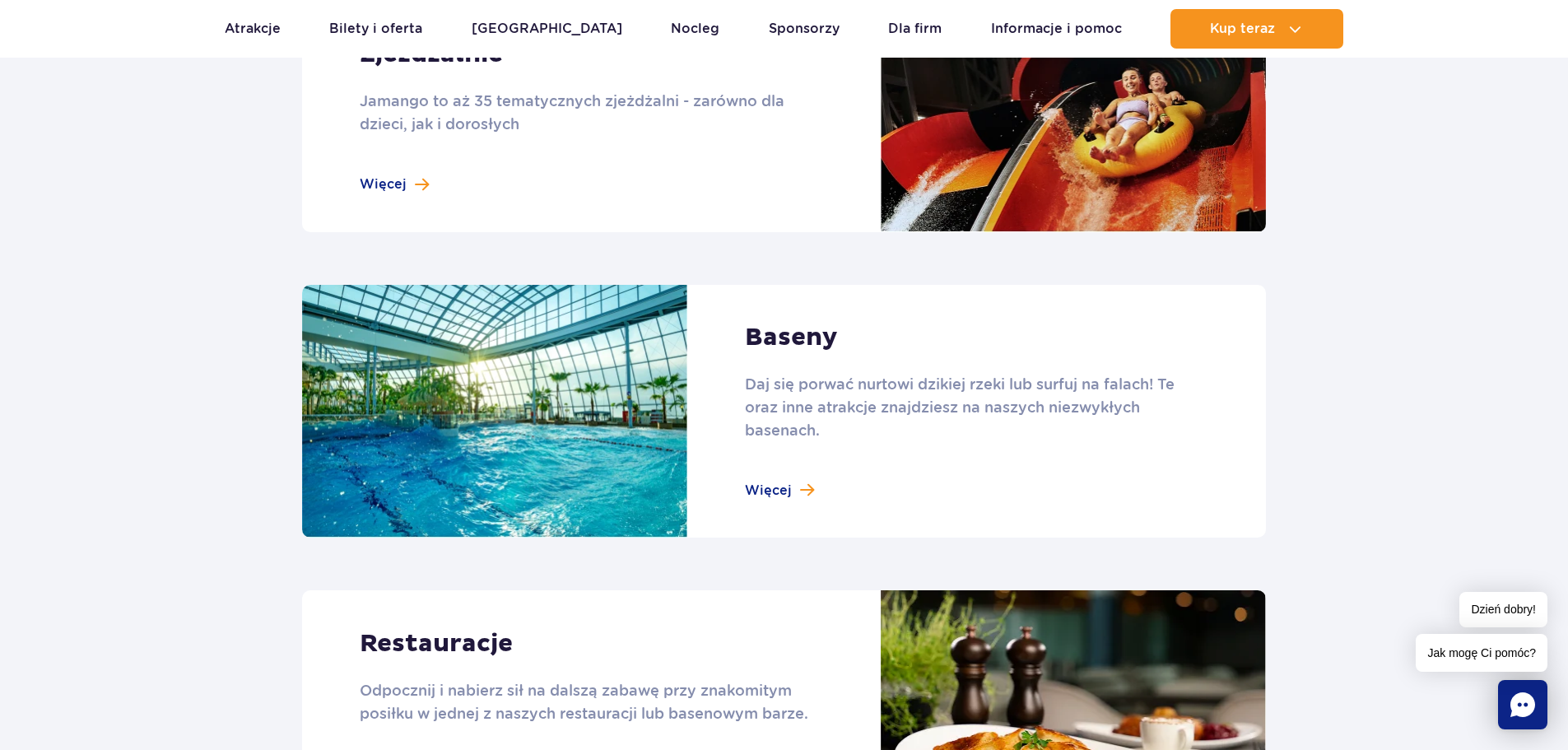
scroll to position [1552, 0]
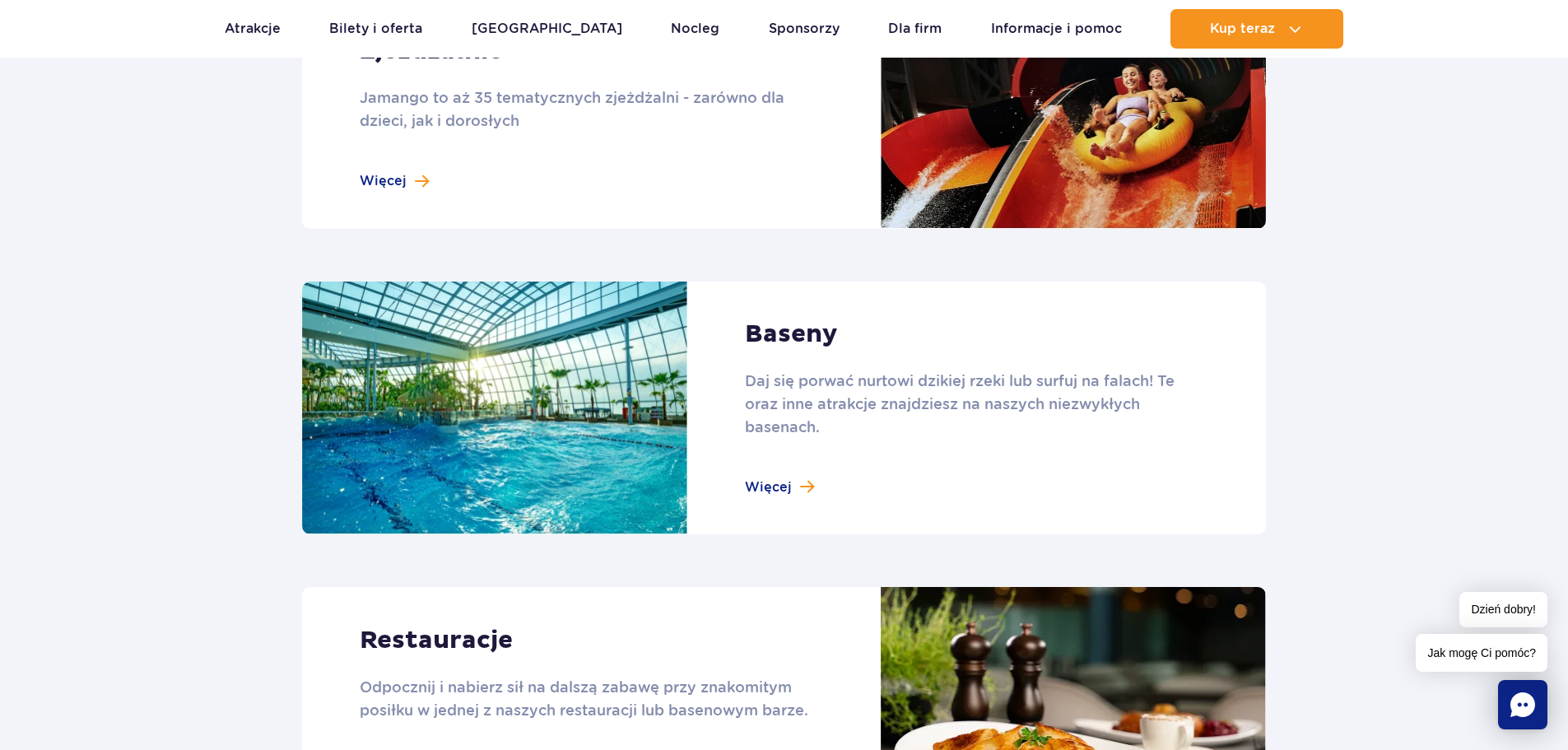
click at [760, 472] on link at bounding box center [784, 408] width 964 height 254
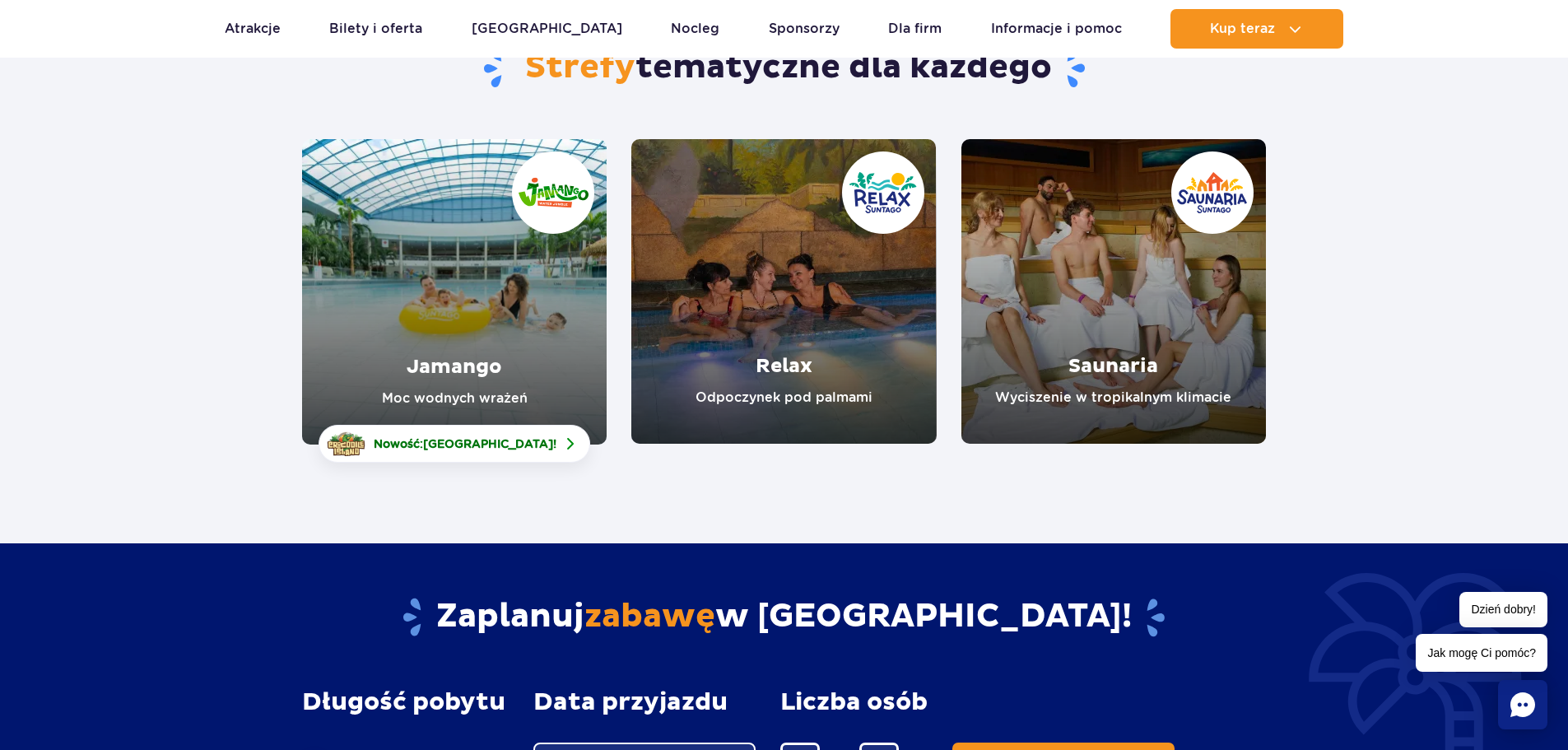
click at [772, 330] on link "Relax" at bounding box center [783, 291] width 304 height 304
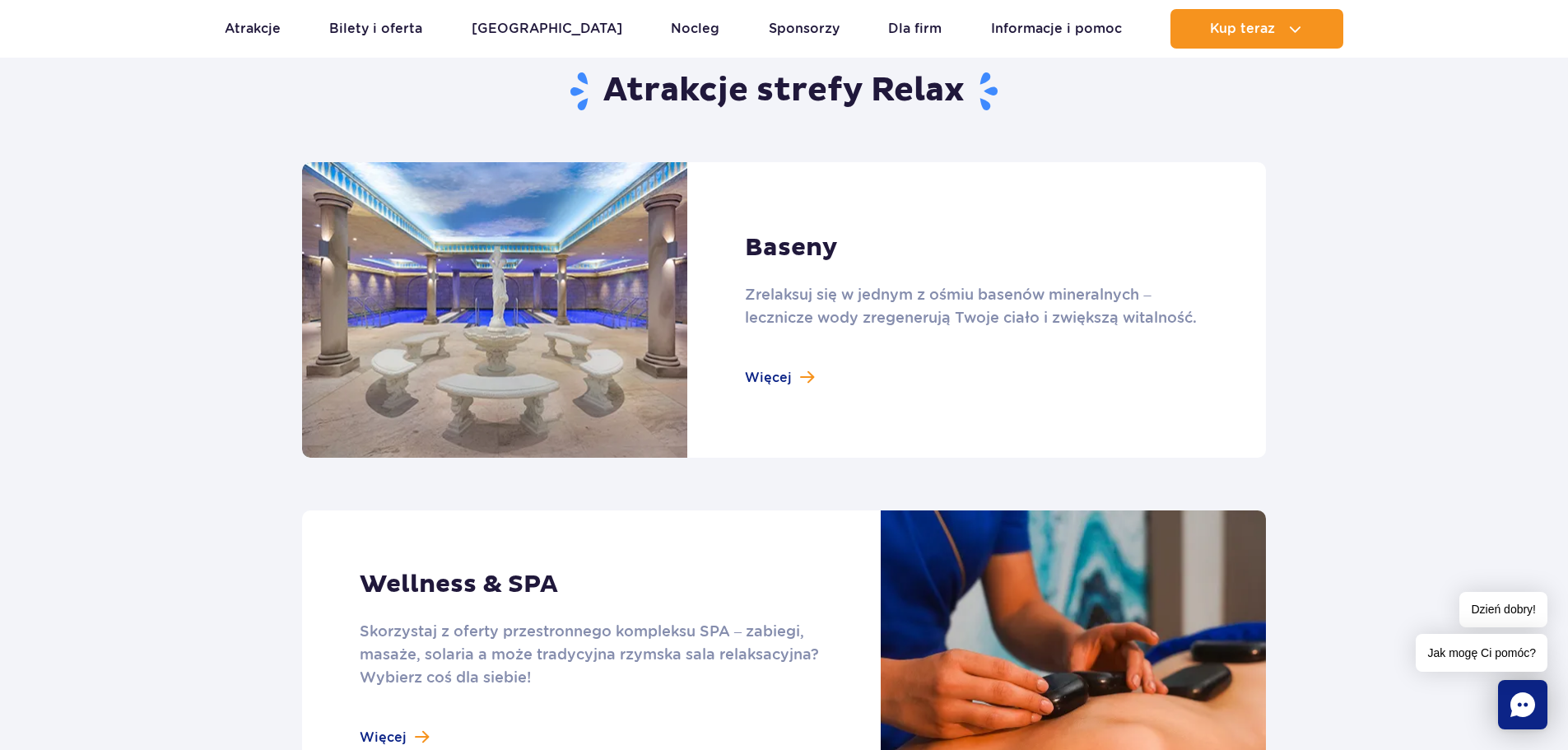
scroll to position [1038, 0]
click at [774, 377] on link at bounding box center [784, 311] width 964 height 296
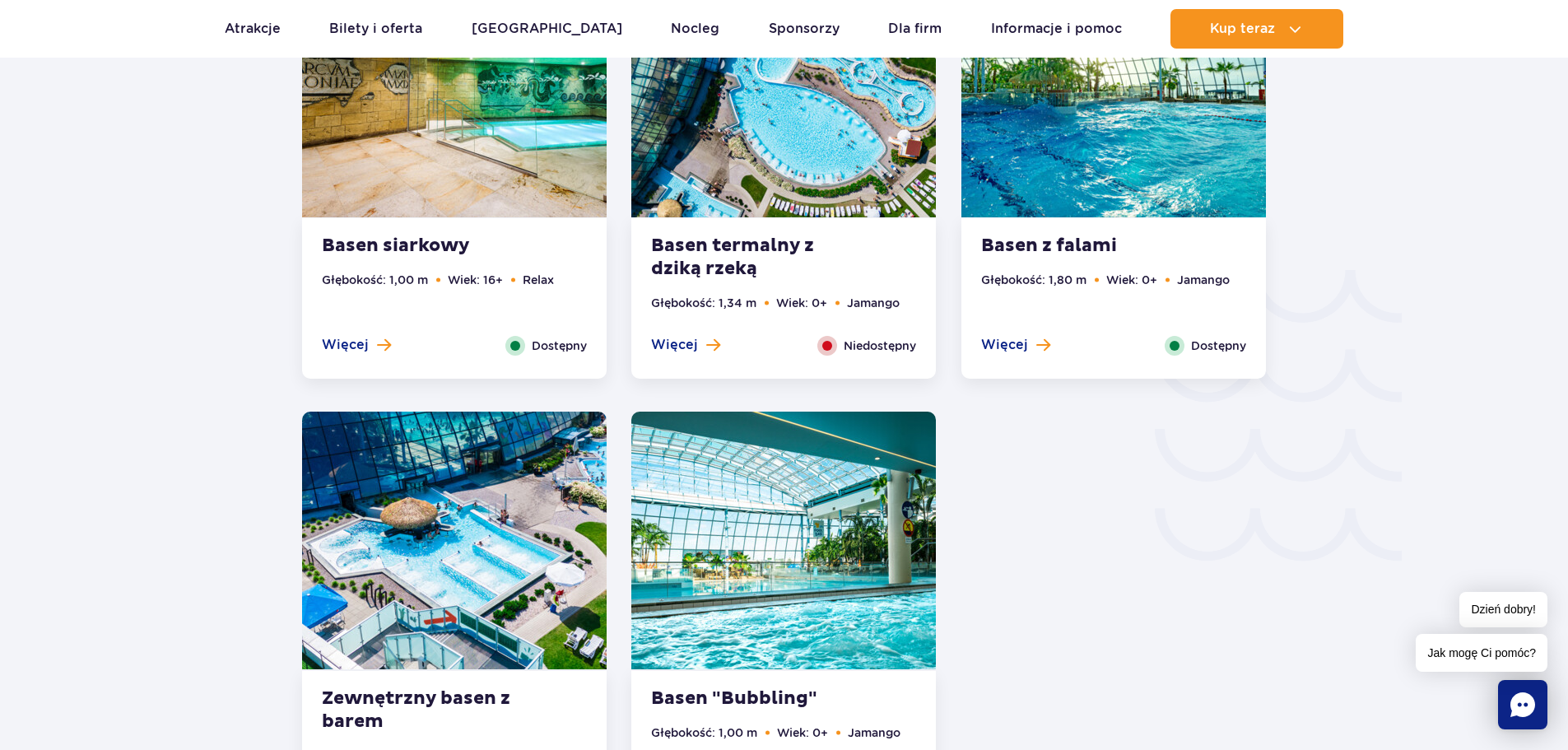
scroll to position [2563, 0]
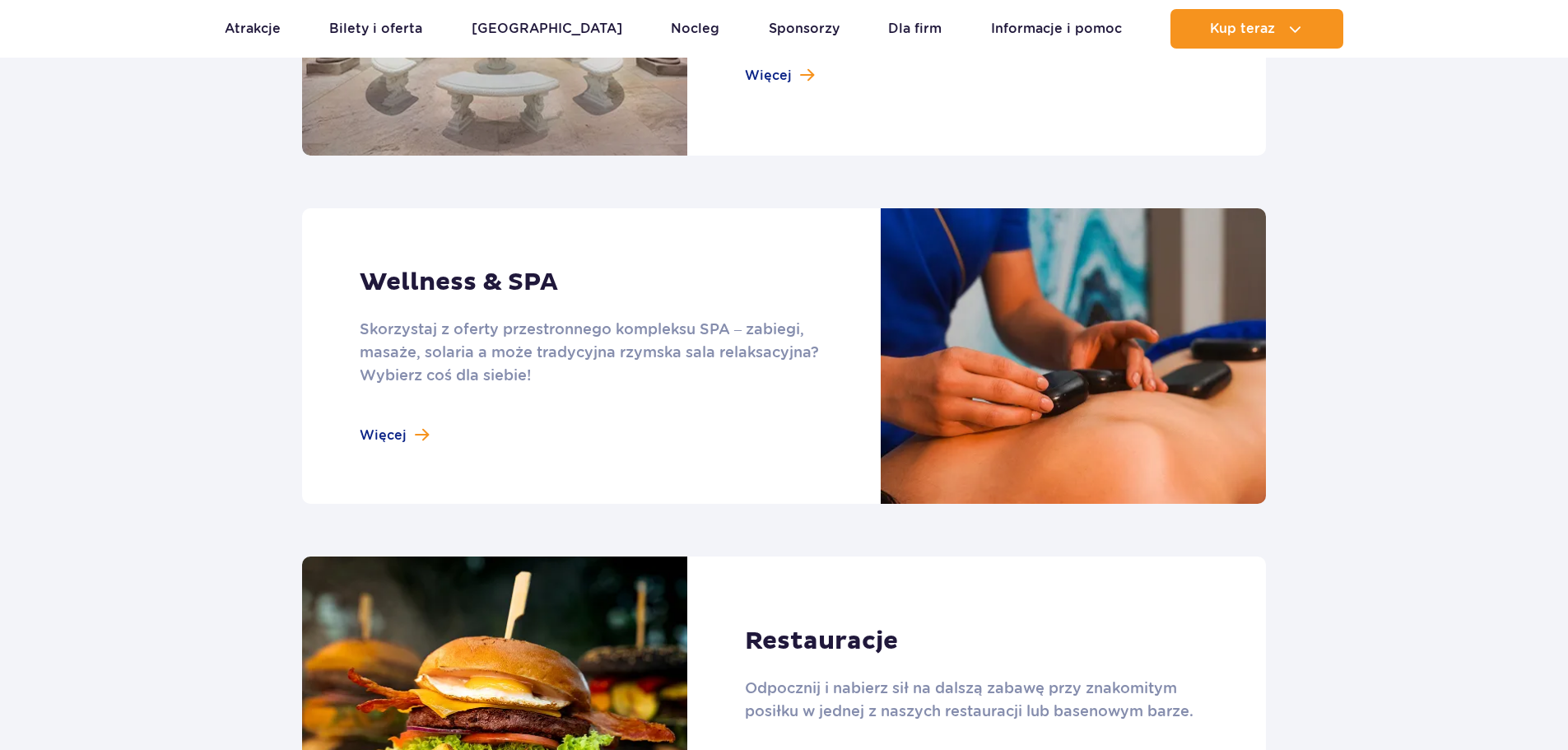
scroll to position [1341, 0]
click at [386, 436] on link at bounding box center [784, 354] width 964 height 296
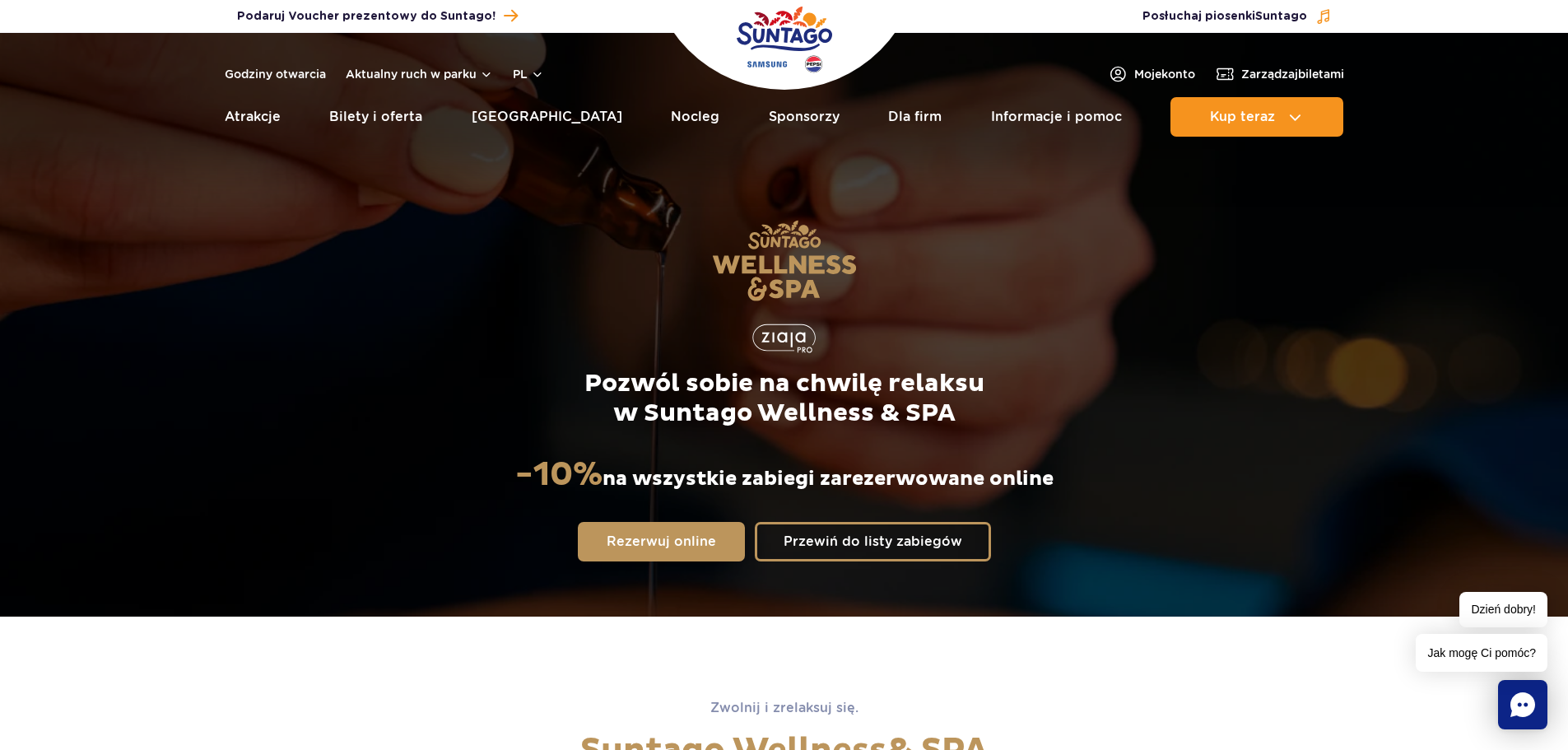
scroll to position [1, 0]
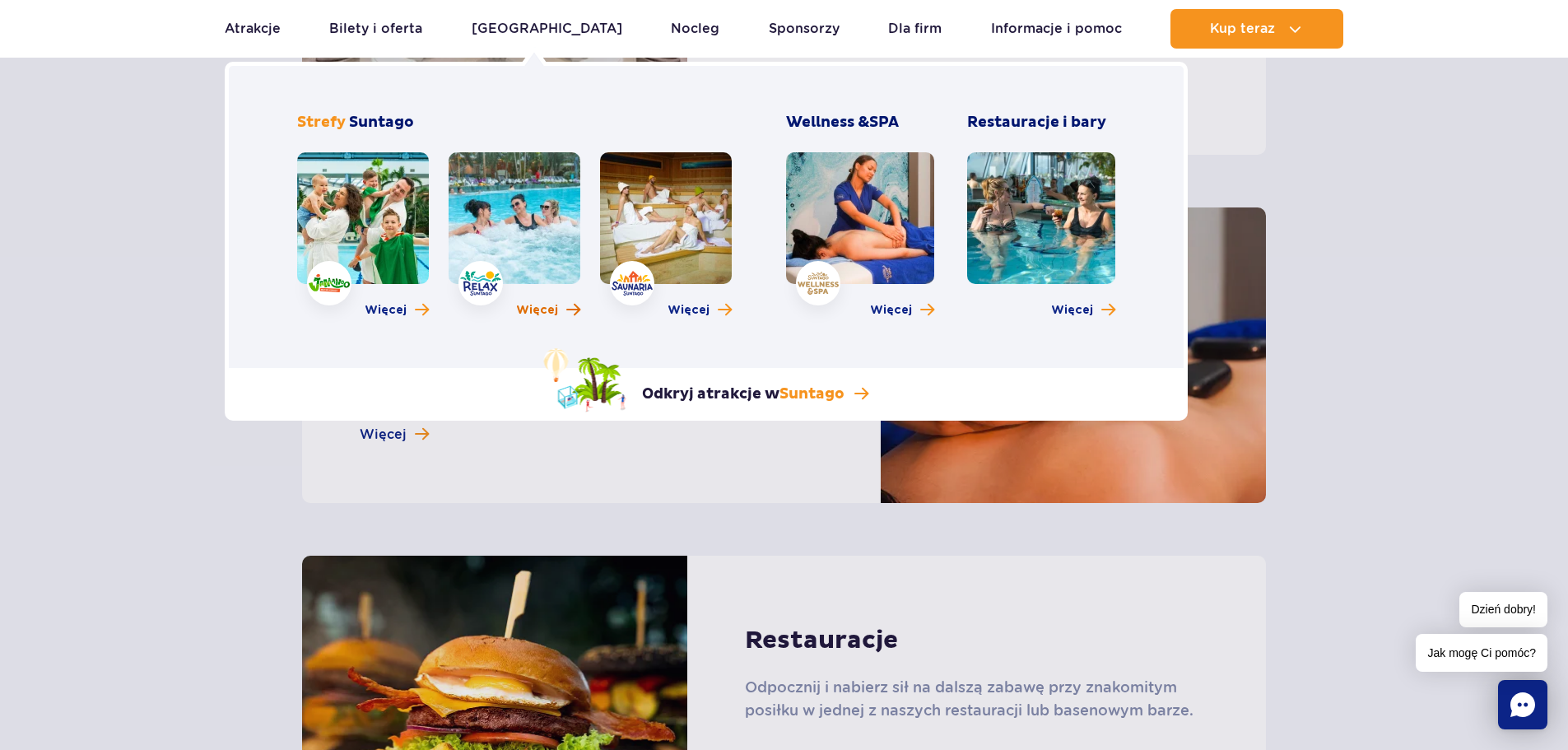
click at [542, 308] on span "Więcej" at bounding box center [536, 310] width 42 height 16
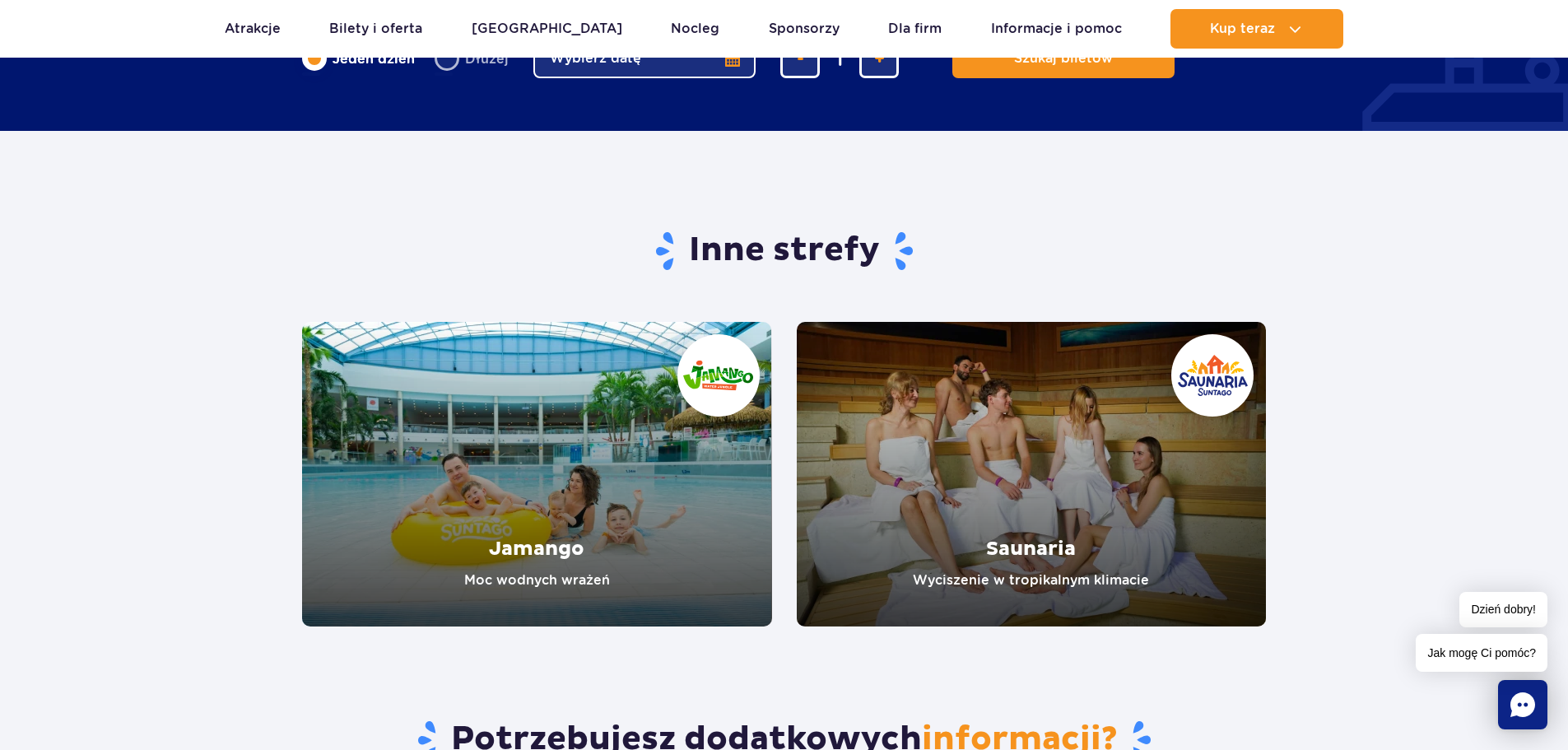
scroll to position [2452, 0]
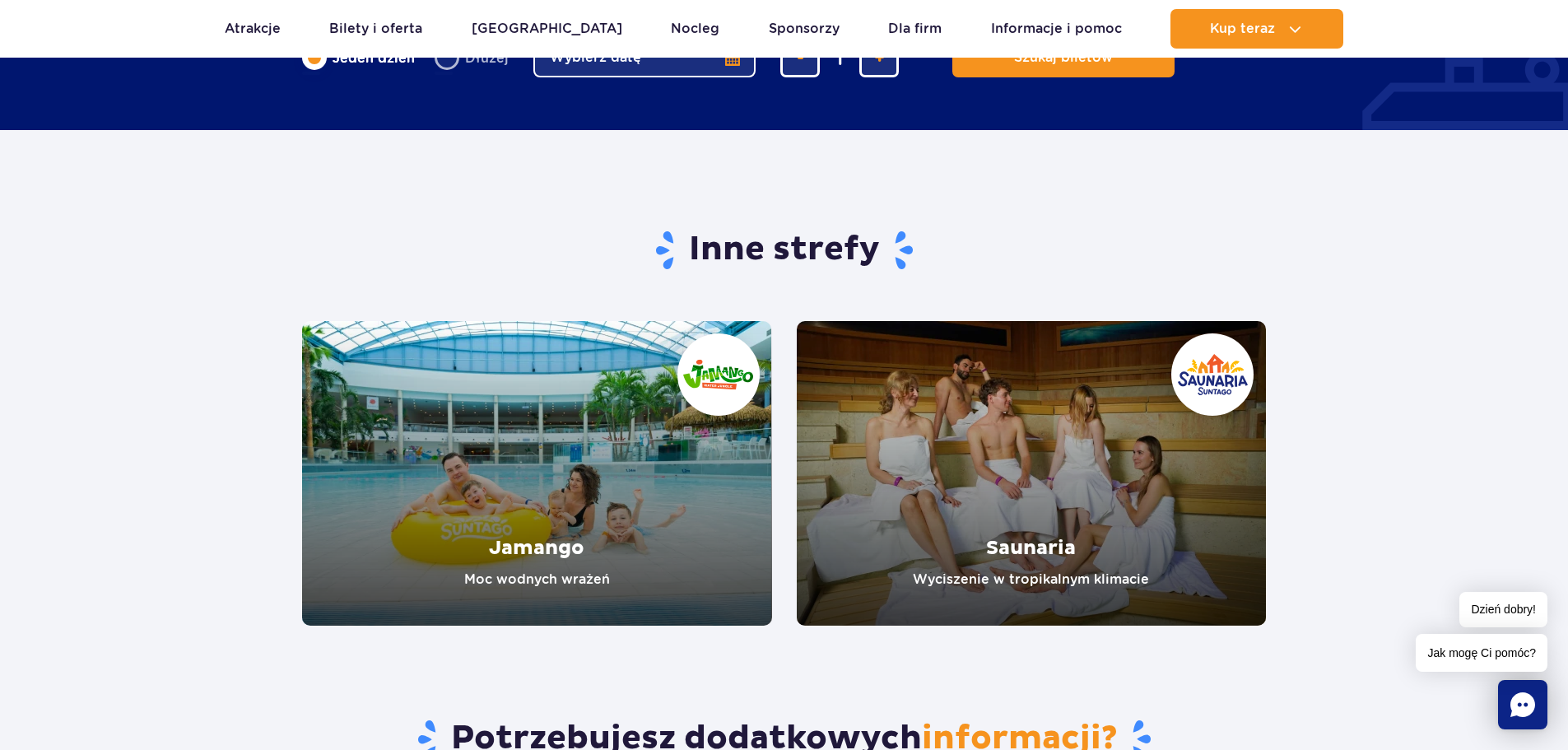
click at [1072, 553] on link "Saunaria" at bounding box center [1032, 473] width 470 height 304
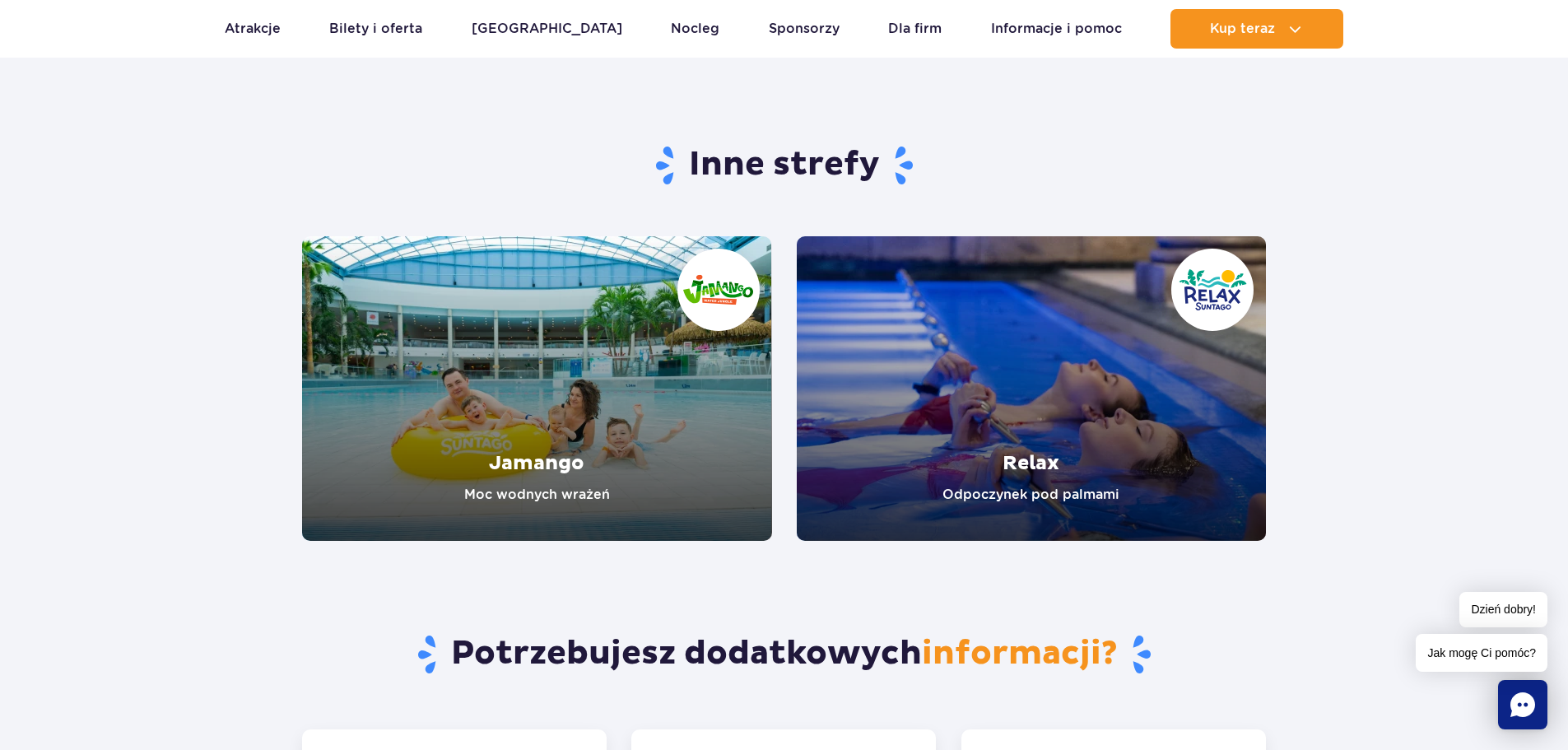
scroll to position [2688, 0]
click at [494, 395] on link "Jamango" at bounding box center [536, 388] width 470 height 304
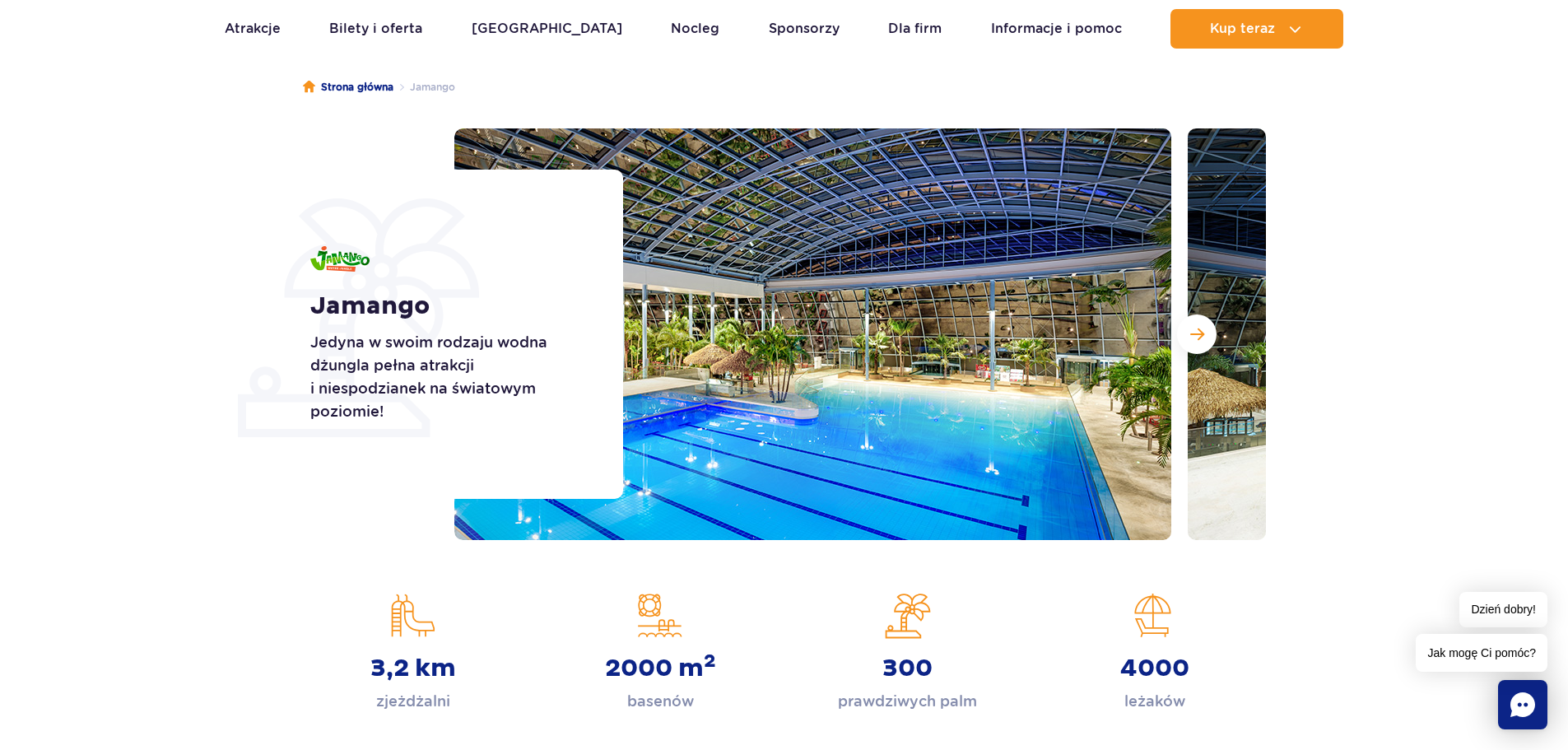
scroll to position [133, 0]
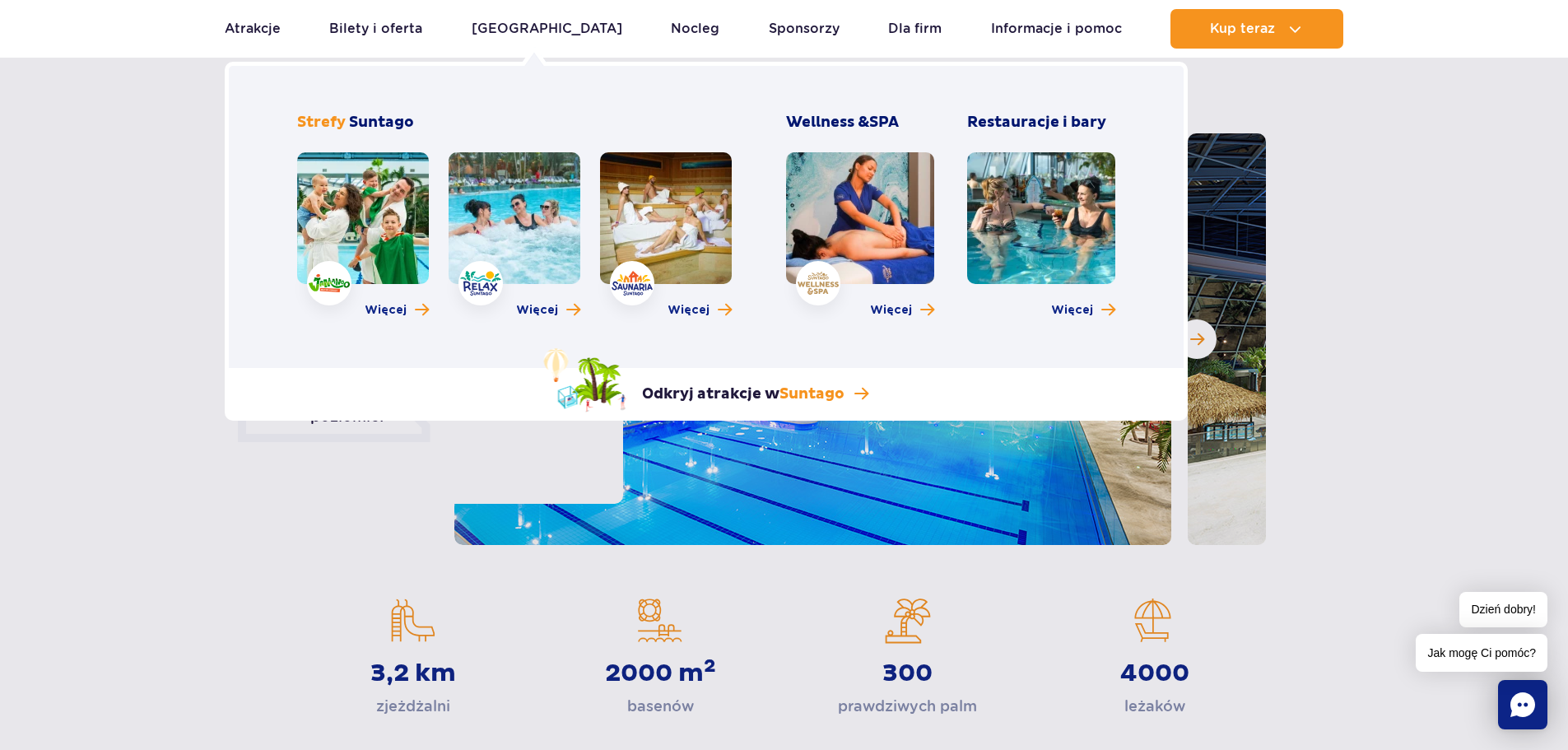
click at [509, 227] on link at bounding box center [515, 219] width 132 height 132
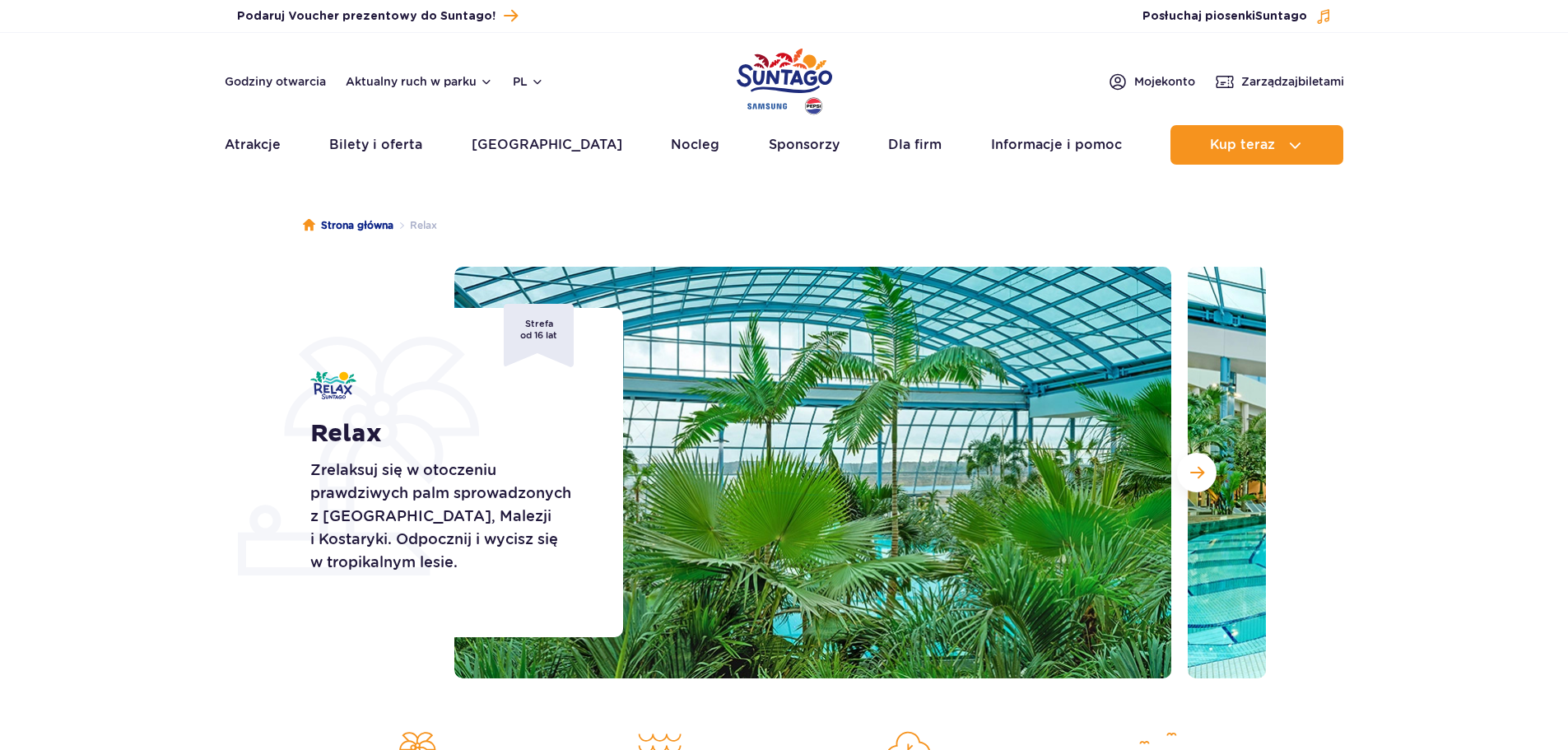
click at [459, 298] on img at bounding box center [812, 472] width 717 height 412
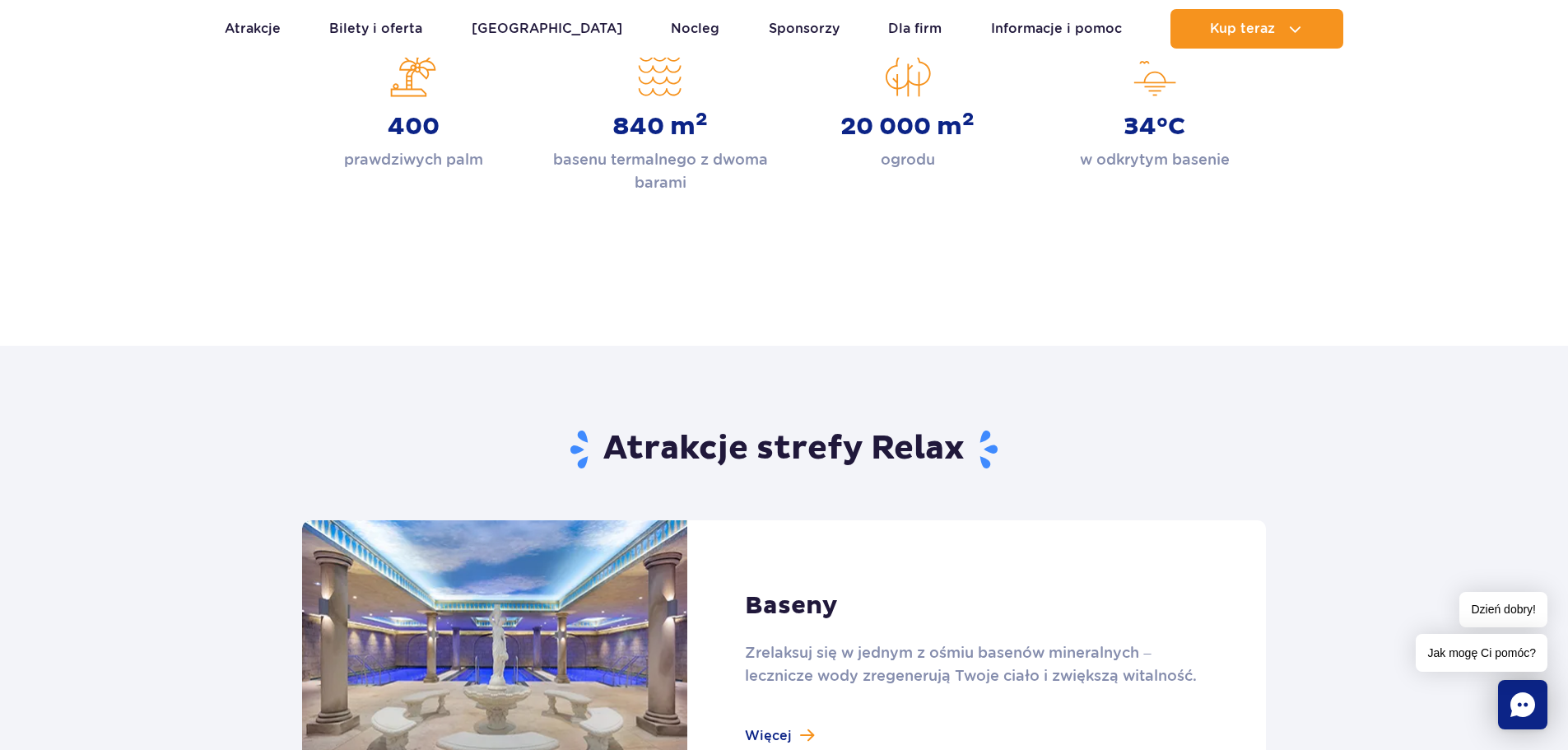
scroll to position [679, 0]
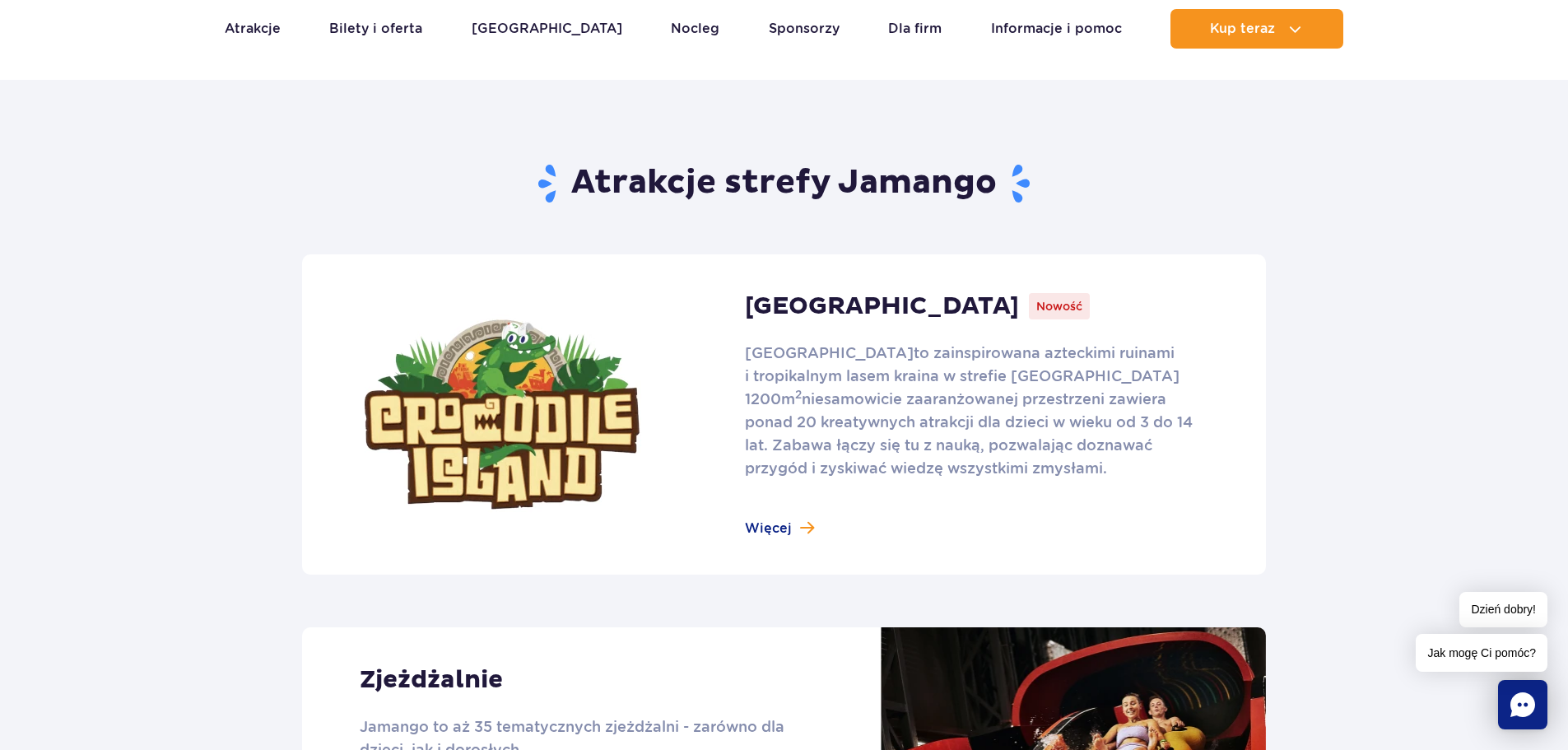
scroll to position [839, 0]
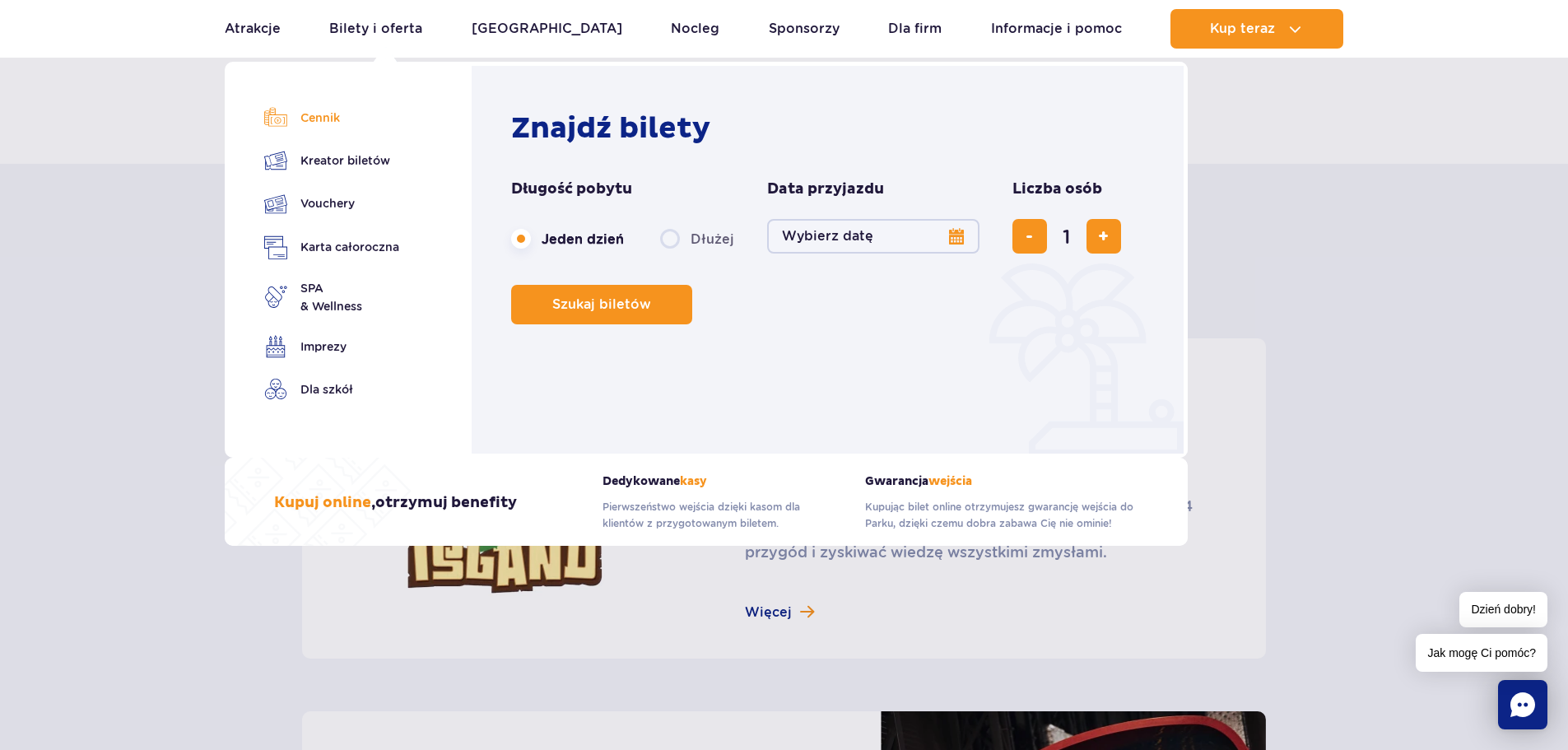
click at [327, 117] on link "Cennik" at bounding box center [331, 118] width 135 height 23
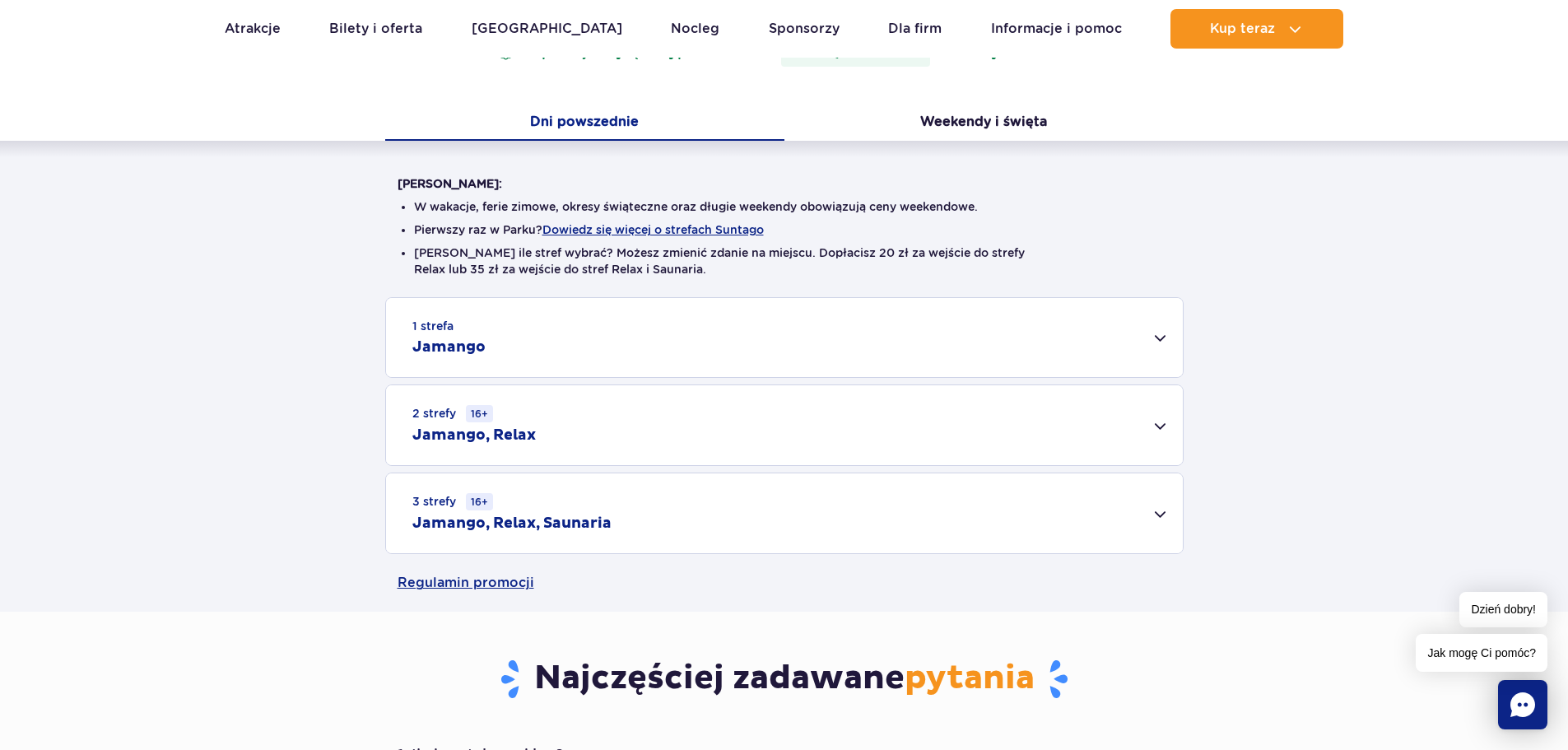
scroll to position [312, 0]
click at [644, 336] on div "1 strefa Jamango" at bounding box center [784, 337] width 797 height 79
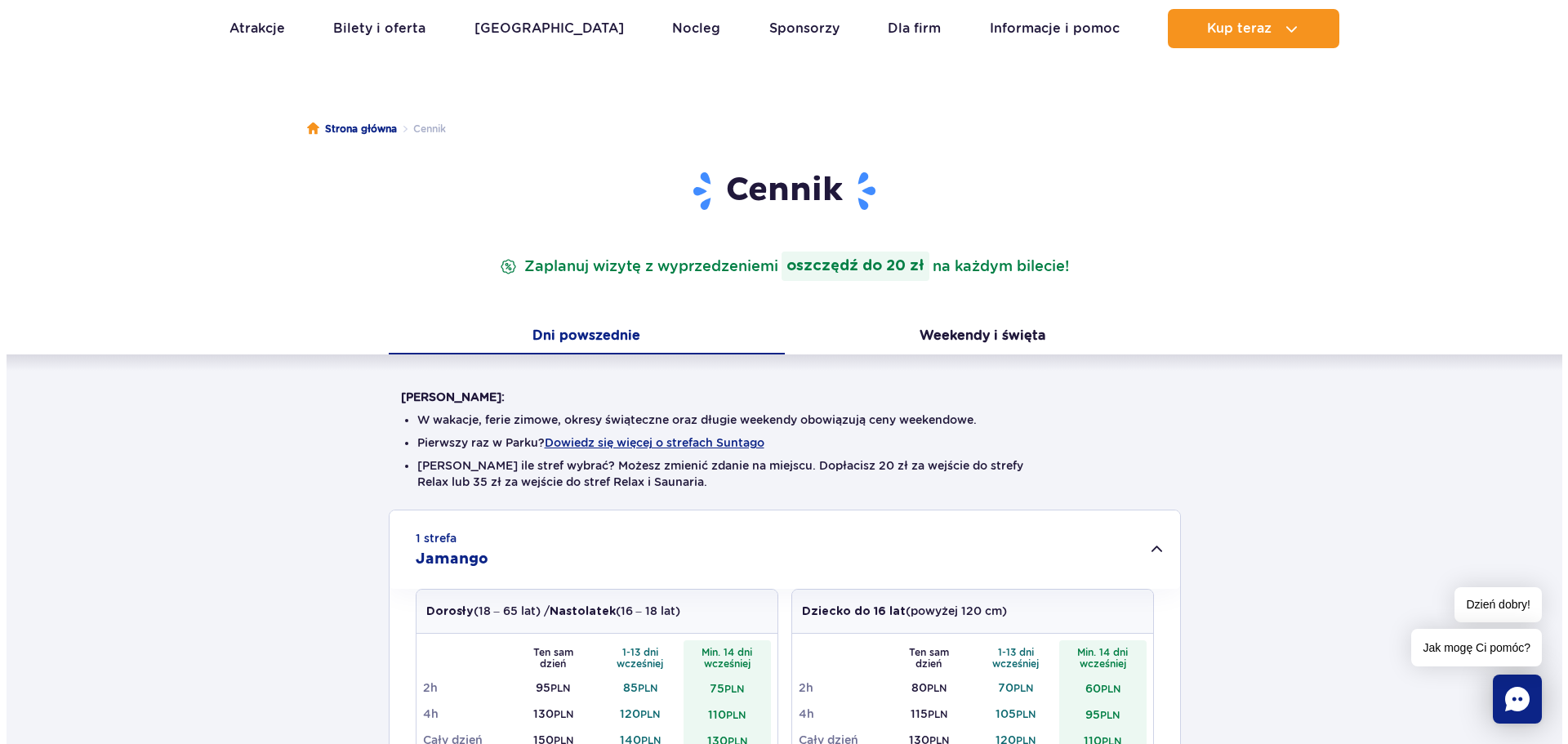
scroll to position [84, 0]
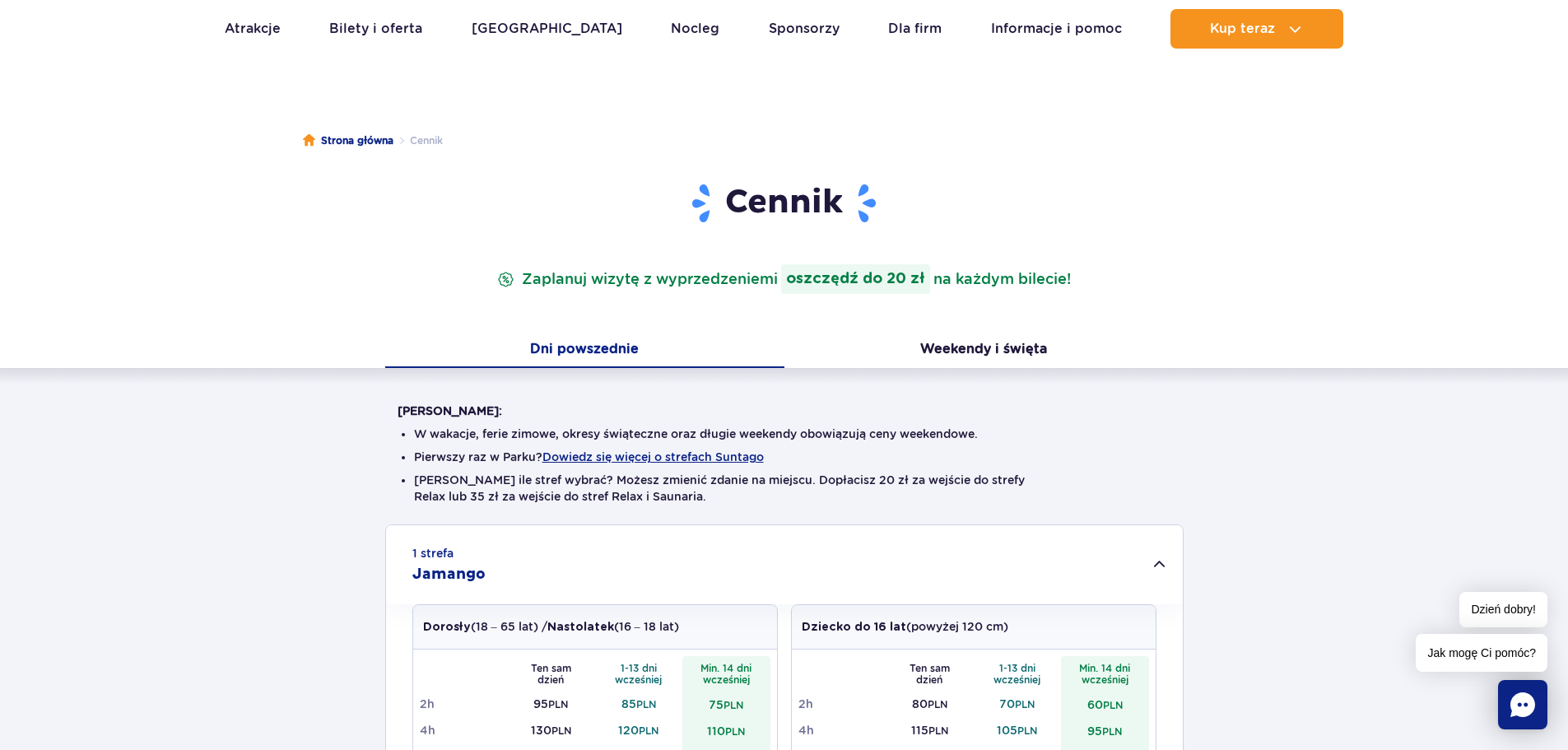
click at [618, 460] on button "Dowiedz się więcej o strefach Suntago" at bounding box center [653, 456] width 221 height 13
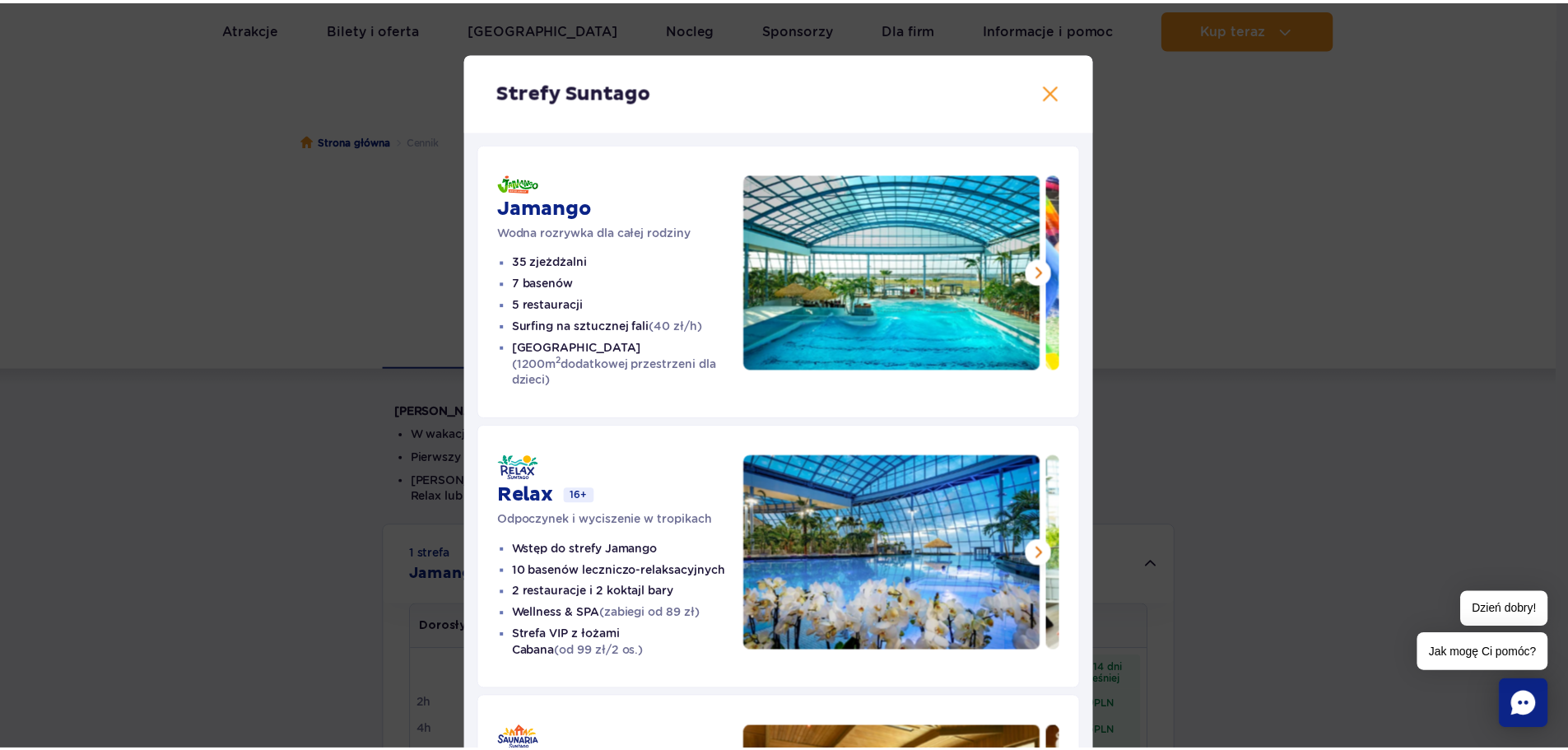
scroll to position [1, 0]
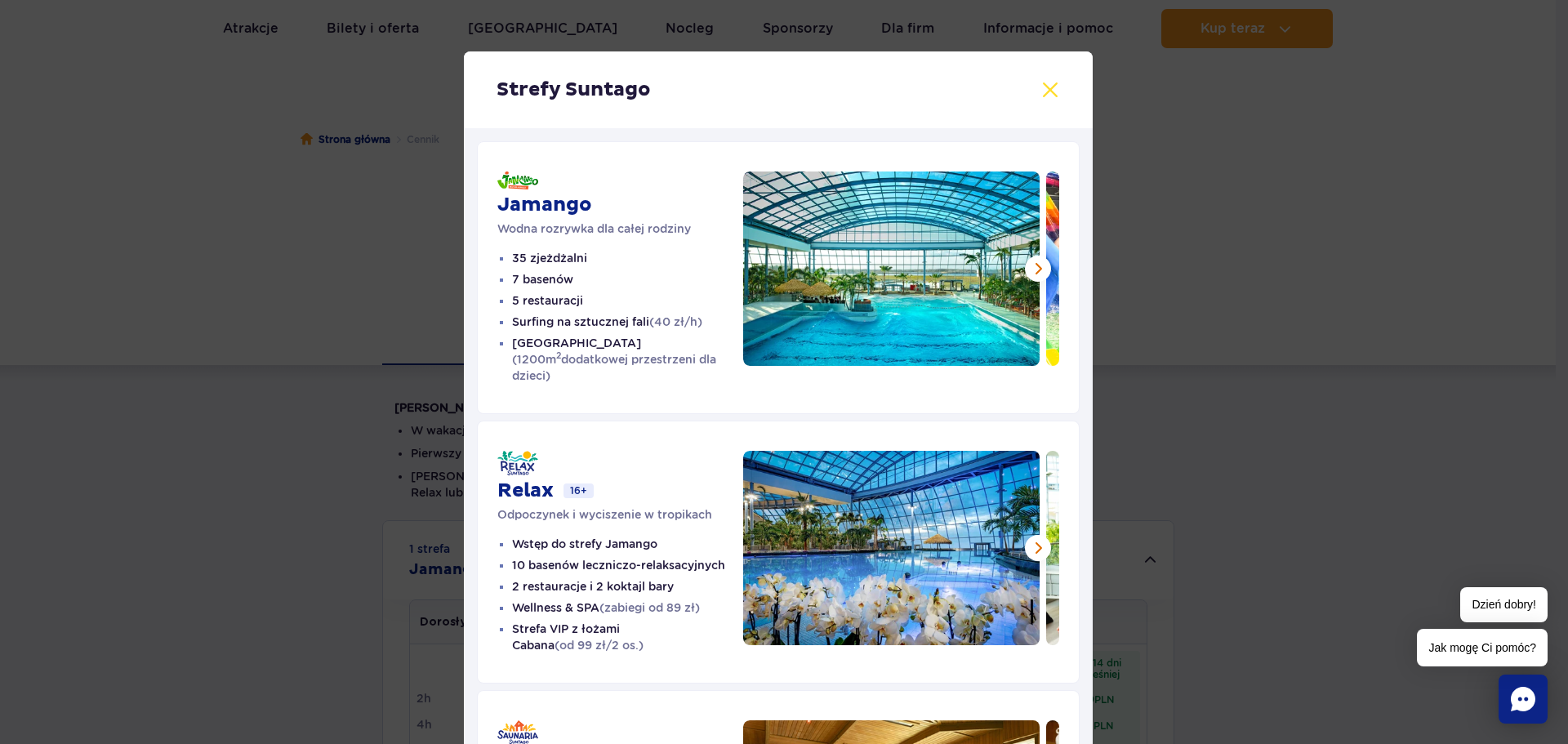
click at [1040, 91] on button at bounding box center [1050, 89] width 19 height 19
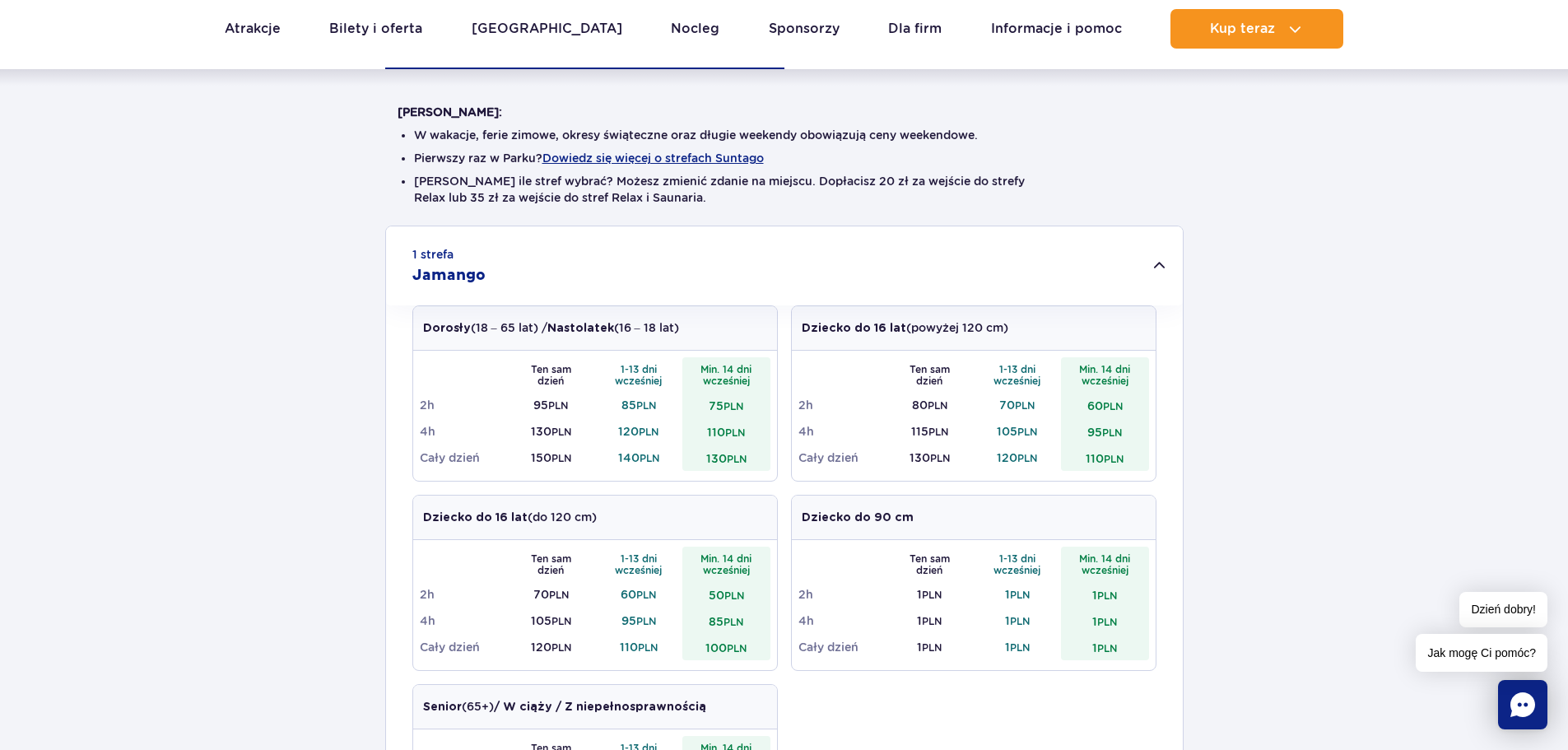
scroll to position [541, 0]
